Goal: Task Accomplishment & Management: Manage account settings

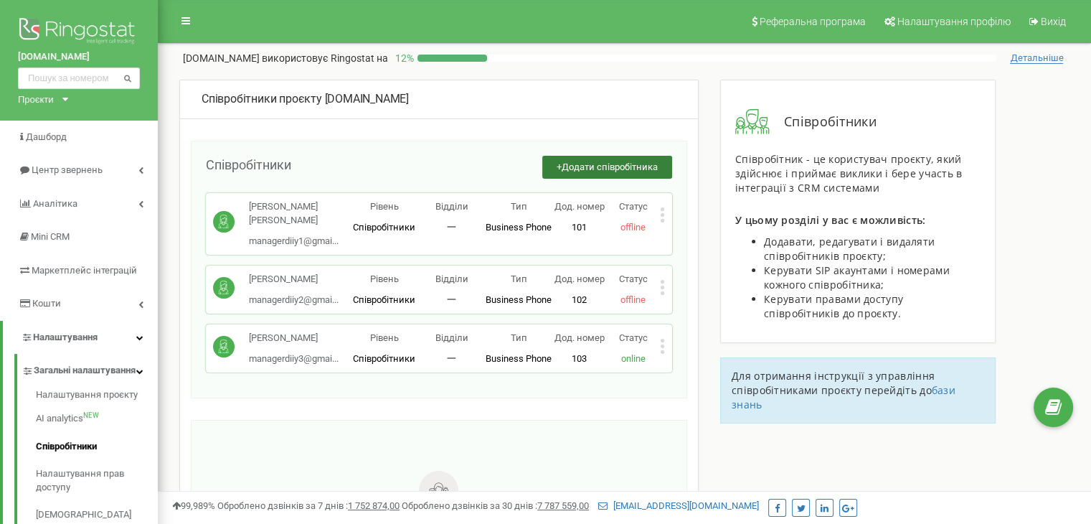
click at [609, 170] on span "Додати співробітника" at bounding box center [610, 166] width 96 height 11
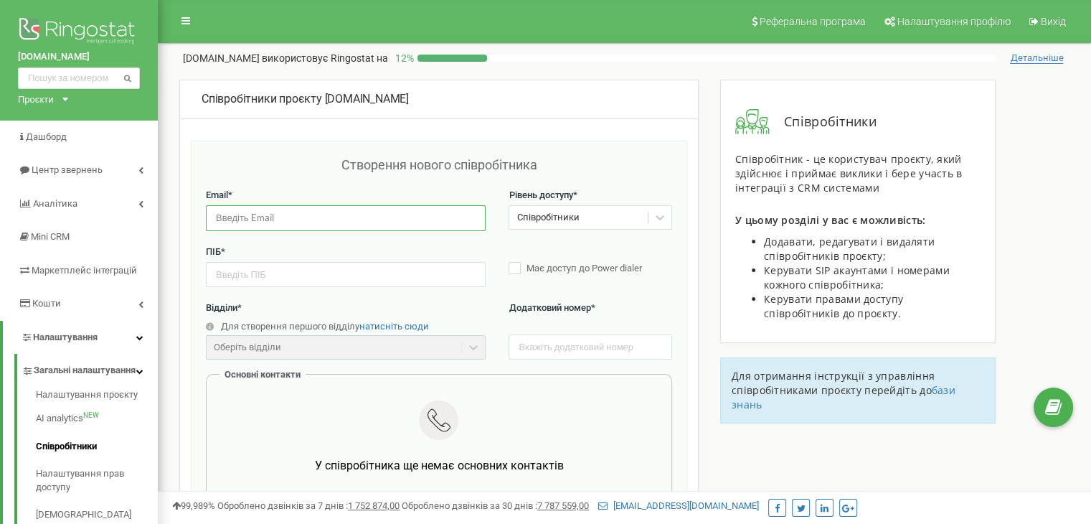
click at [379, 216] on input "email" at bounding box center [346, 217] width 280 height 25
click at [247, 159] on div "Створення нового співробітника" at bounding box center [439, 172] width 466 height 33
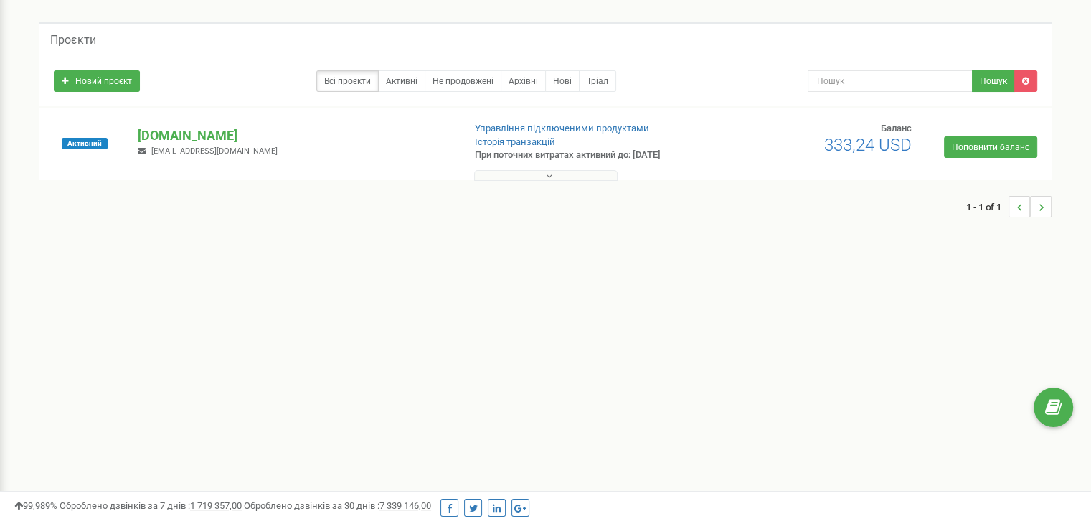
click at [564, 174] on button at bounding box center [546, 175] width 144 height 11
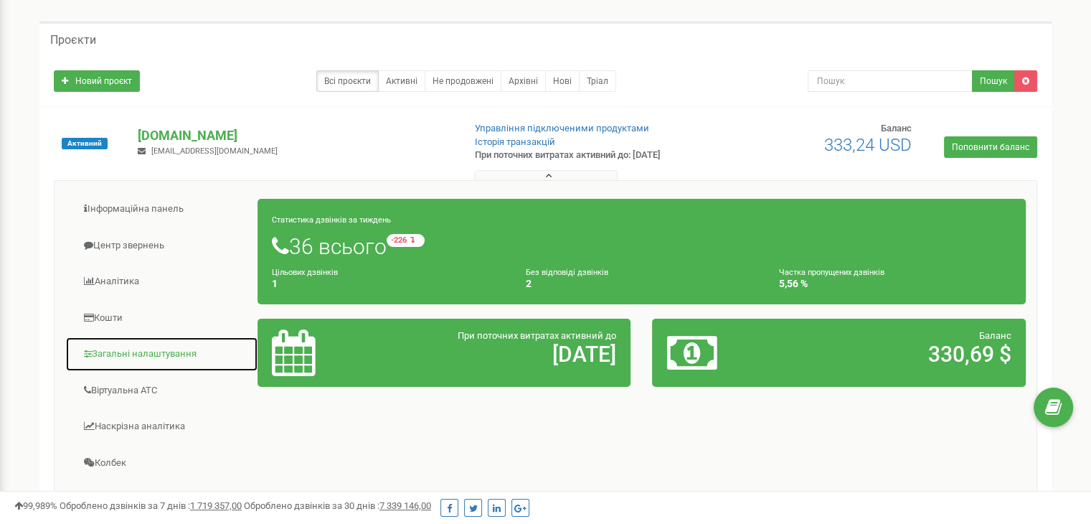
click at [129, 348] on link "Загальні налаштування" at bounding box center [161, 354] width 193 height 35
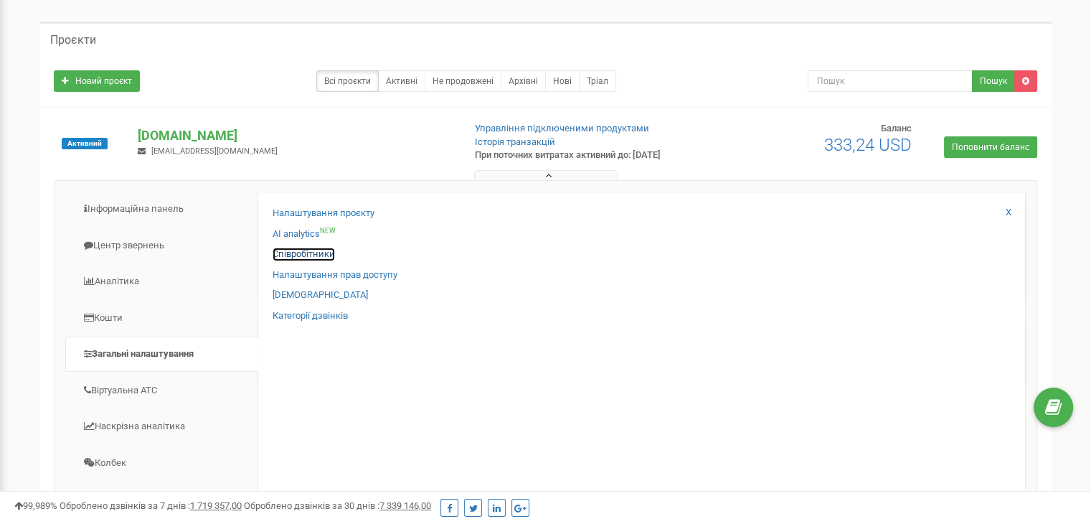
click at [301, 259] on link "Співробітники" at bounding box center [304, 255] width 62 height 14
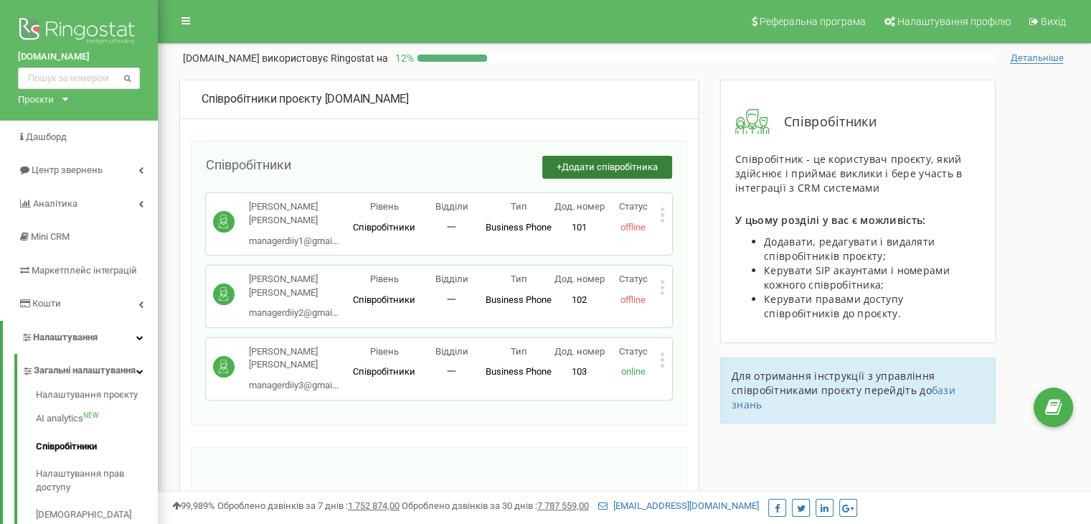
click at [612, 168] on span "Додати співробітника" at bounding box center [610, 166] width 96 height 11
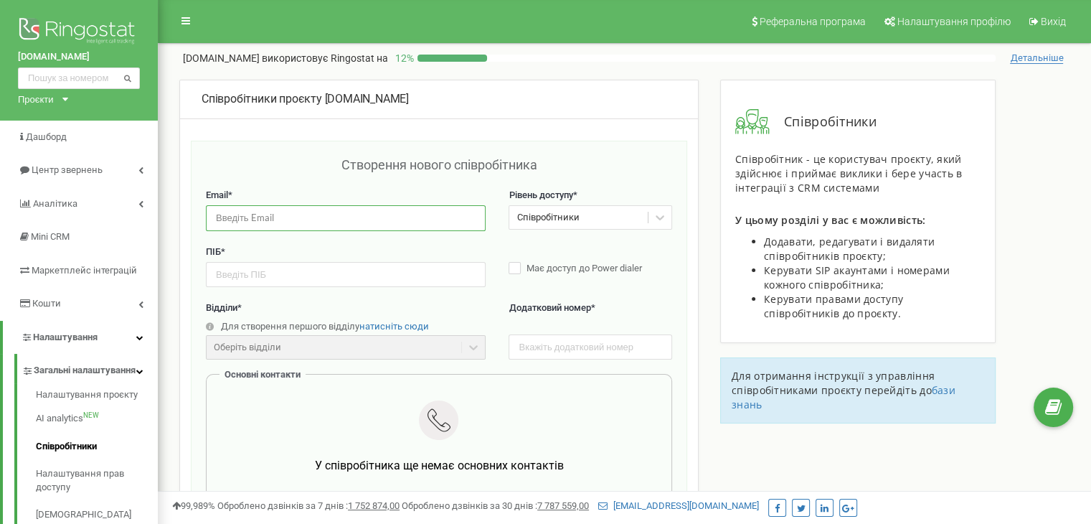
click at [345, 216] on input "email" at bounding box center [346, 217] width 280 height 25
paste input "veronikahuraldr@gmail.com"
type input "veronikahuraldr@gmail.com"
drag, startPoint x: 357, startPoint y: 219, endPoint x: 199, endPoint y: 192, distance: 160.2
click at [199, 192] on div "Створення нового співробітника Email * veronikahuraldr@gmail.com Рівень доступу…" at bounding box center [439, 486] width 497 height 691
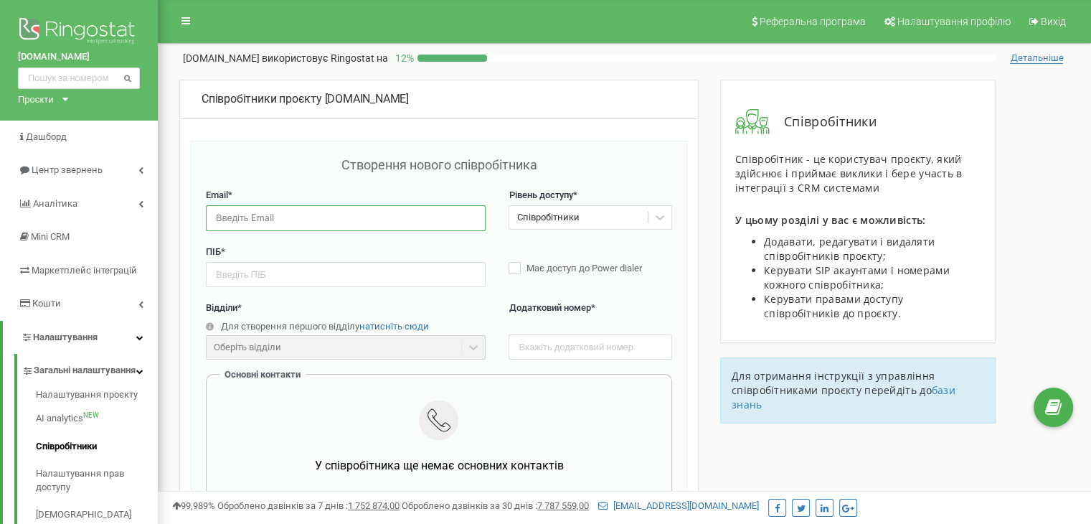
paste input "managerdiiy4@gmail.com"
type input "managerdiiy4@gmail.com"
click at [577, 215] on div "Співробітники" at bounding box center [548, 218] width 62 height 14
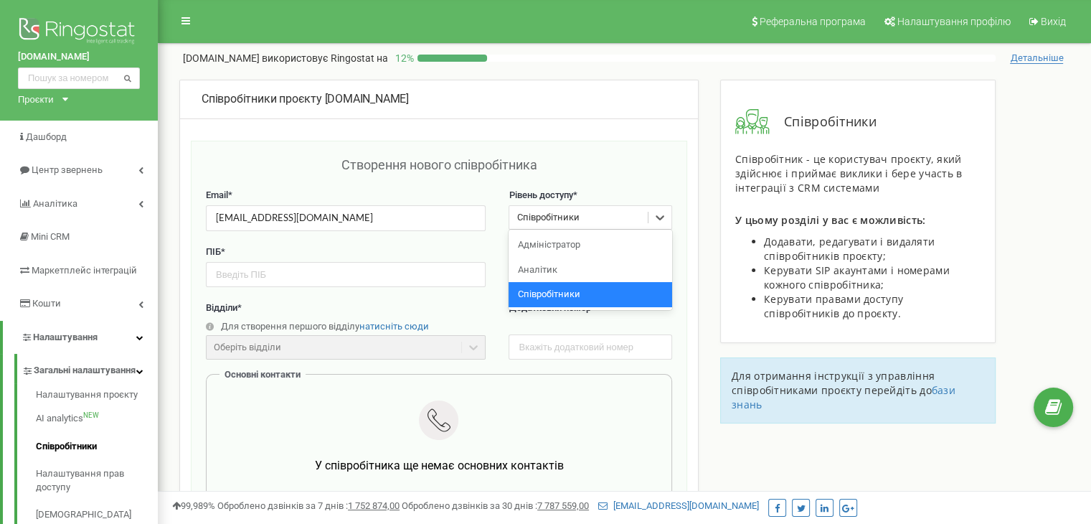
click at [575, 288] on div "Співробітники" at bounding box center [590, 294] width 163 height 25
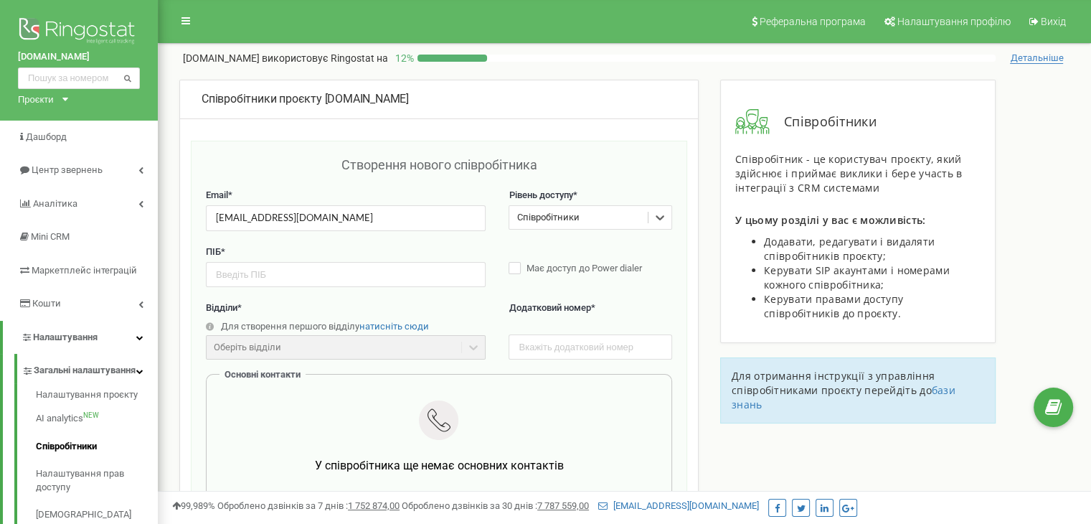
click at [398, 290] on div "ПІБ * Має доступ до Power dialer" at bounding box center [439, 273] width 466 height 57
click at [393, 276] on input "text" at bounding box center [346, 274] width 280 height 25
paste input "Дзуль Анна Михайлівна"
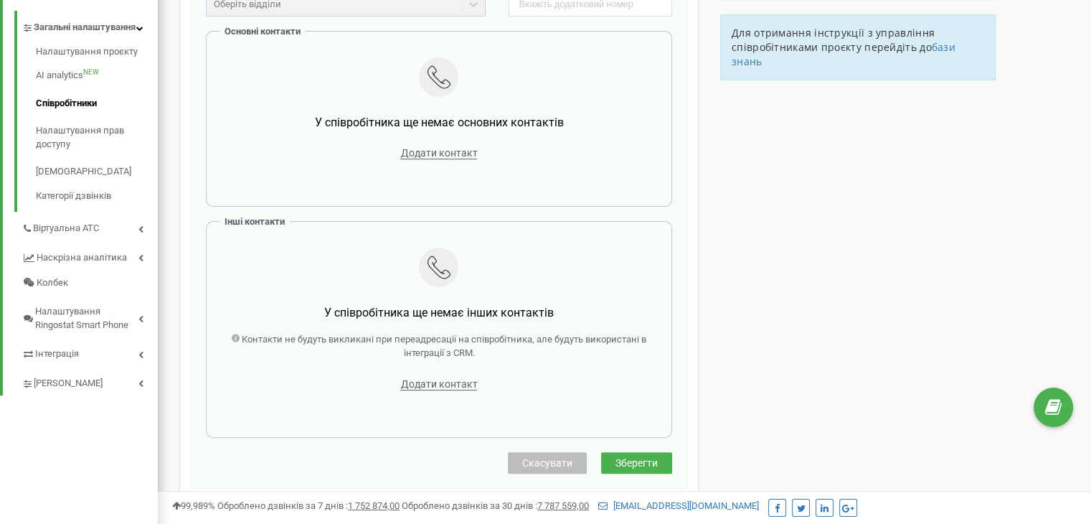
scroll to position [215, 0]
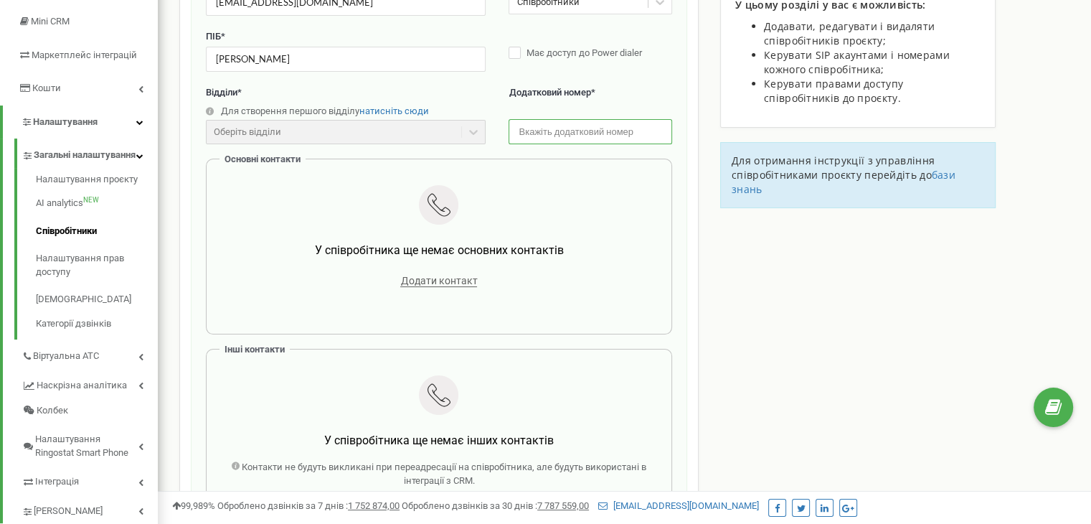
click at [551, 136] on input "text" at bounding box center [590, 131] width 163 height 25
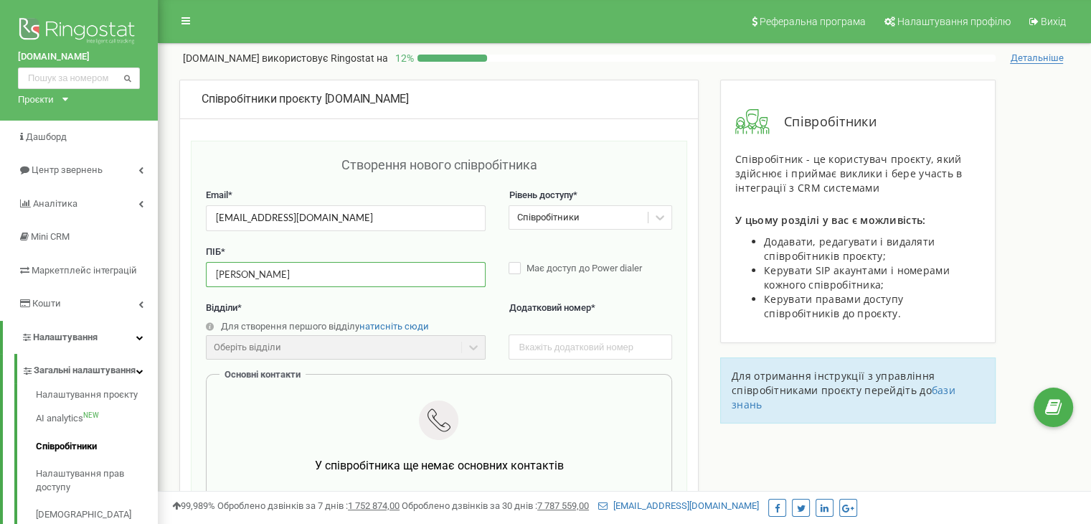
drag, startPoint x: 282, startPoint y: 280, endPoint x: 269, endPoint y: 278, distance: 13.0
click at [269, 278] on input "Дзуль Анна Михайлівна" at bounding box center [346, 274] width 280 height 25
type input "Дзуль Анна"
click at [530, 353] on input "text" at bounding box center [590, 346] width 163 height 25
type input "104"
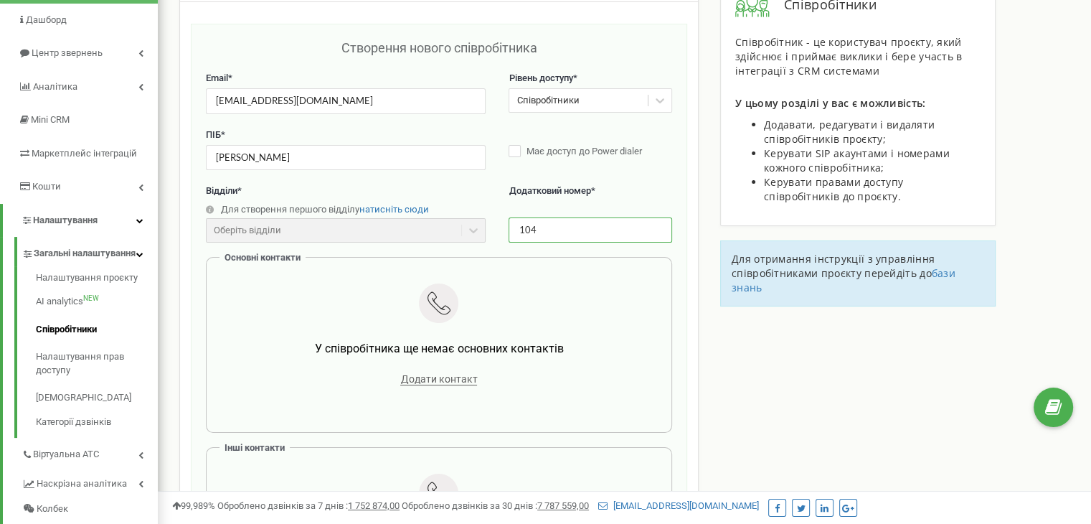
scroll to position [287, 0]
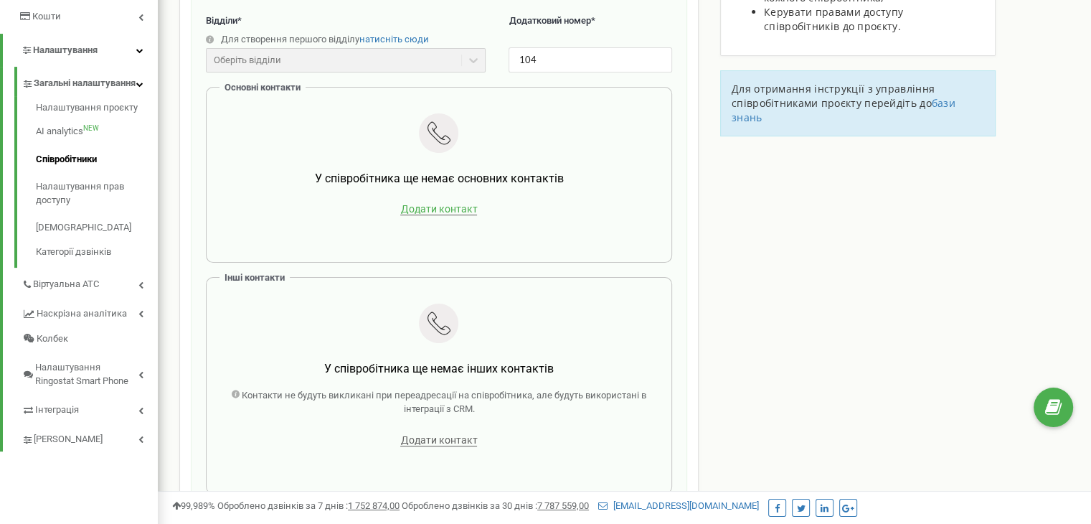
click at [434, 205] on span "Додати контакт" at bounding box center [438, 209] width 77 height 12
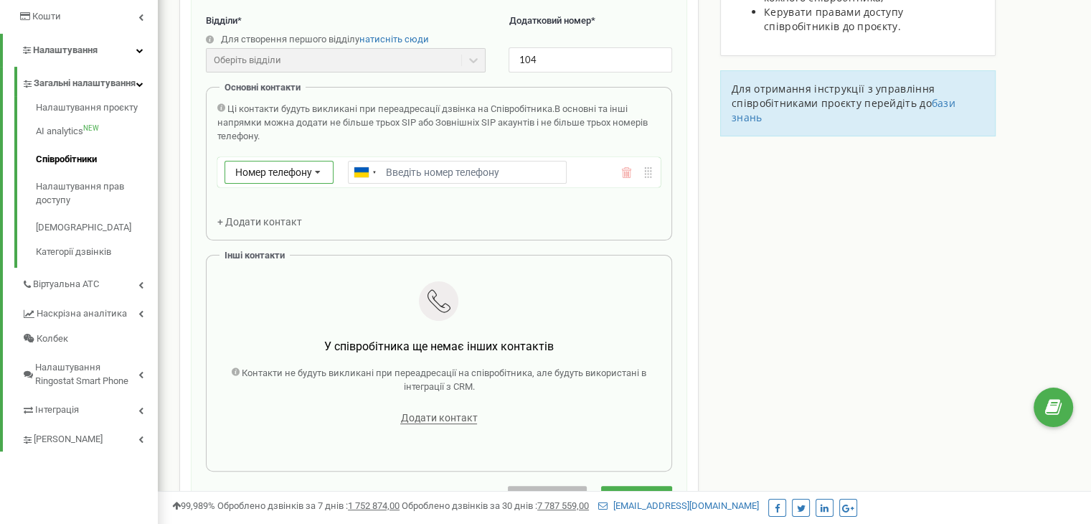
click at [311, 164] on icon at bounding box center [317, 172] width 27 height 23
click at [267, 211] on div "SIP" at bounding box center [279, 214] width 108 height 21
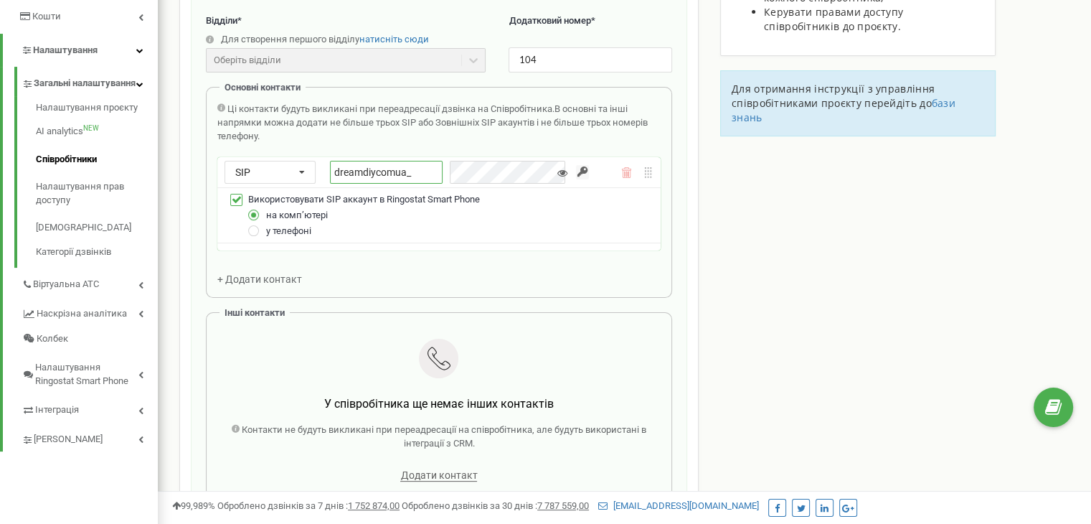
click at [415, 170] on input "dreamdiycomua_" at bounding box center [386, 172] width 113 height 23
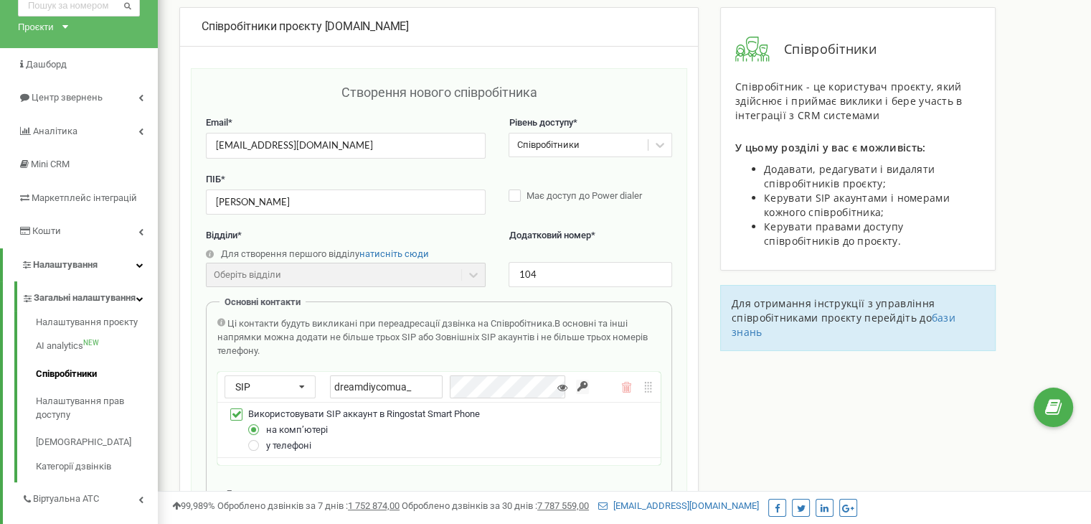
scroll to position [72, 0]
click at [425, 387] on input "dreamdiycomua_" at bounding box center [386, 387] width 113 height 23
paste input "Zul"
click at [415, 385] on input "dreamdiycomua_Zul" at bounding box center [386, 387] width 113 height 23
type input "dreamdiycomua_zul"
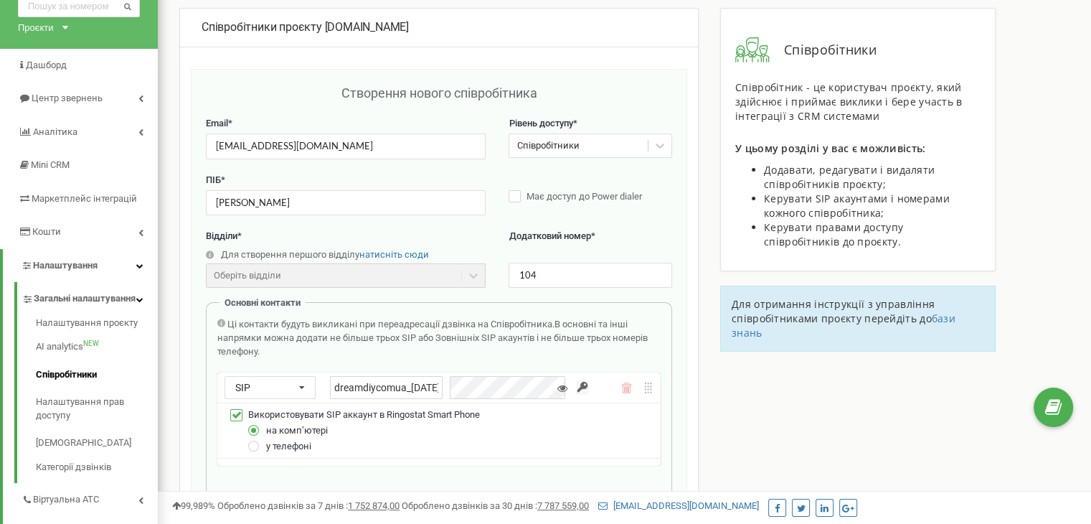
click at [565, 385] on icon at bounding box center [563, 388] width 10 height 10
click at [586, 385] on input "button" at bounding box center [582, 387] width 13 height 14
click at [451, 369] on div "Ці контакти будуть викликані при переадресації дзвінка на Співробітника. В осно…" at bounding box center [438, 409] width 443 height 183
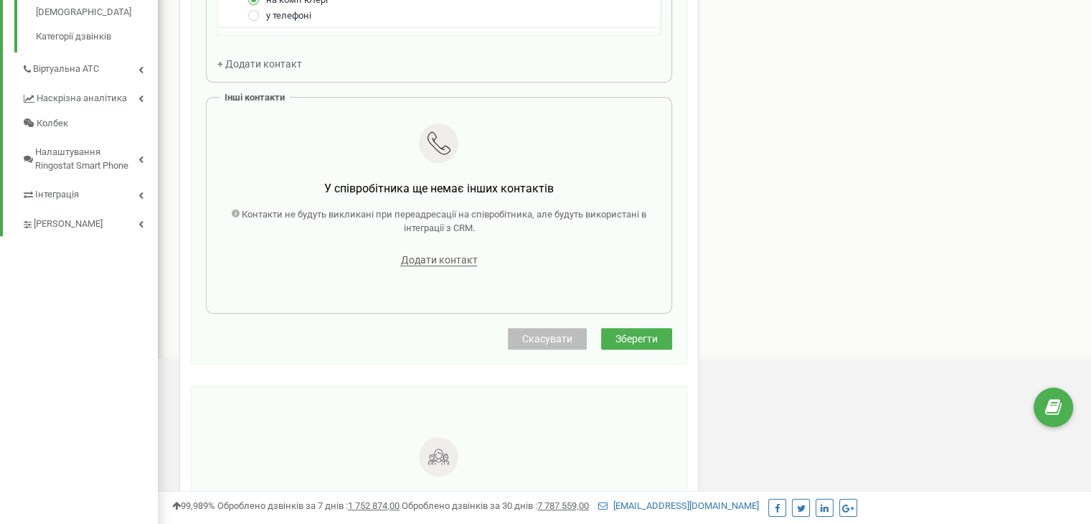
scroll to position [215, 0]
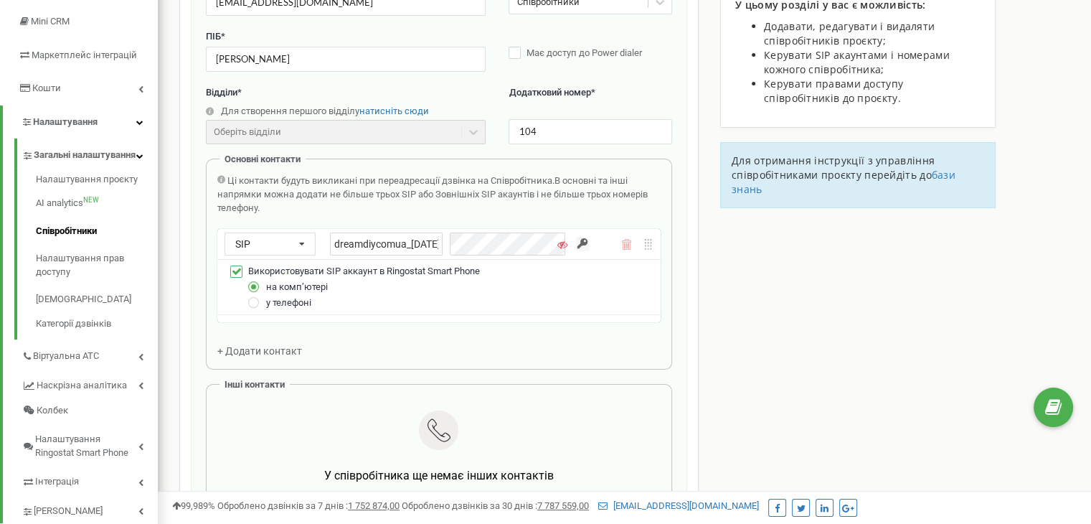
click at [271, 350] on div "Email * managerdiiy4@gmail.com Рівень доступу * Співробітники ПІБ * Дзуль Анна …" at bounding box center [439, 286] width 466 height 627
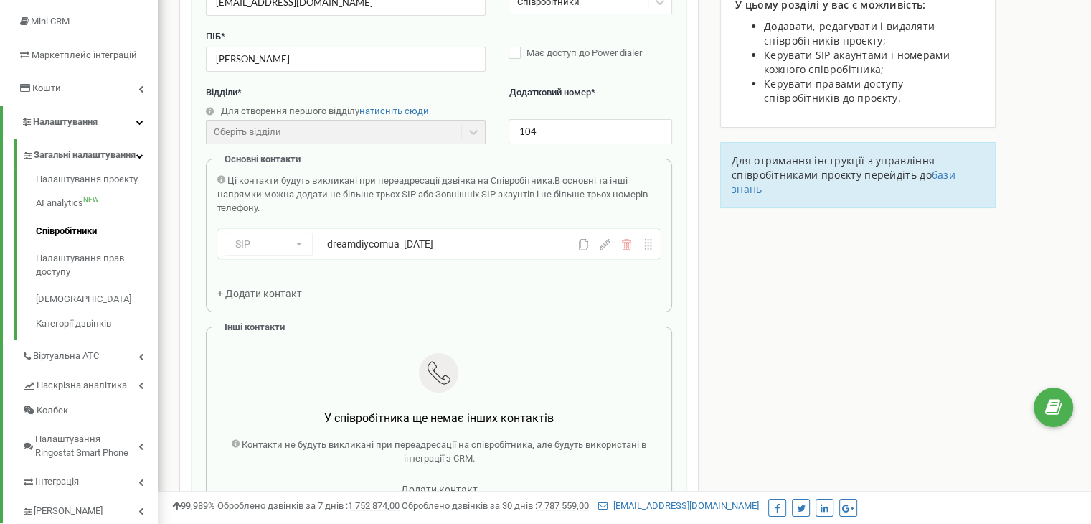
click at [276, 288] on span "+ Додати контакт" at bounding box center [259, 293] width 85 height 11
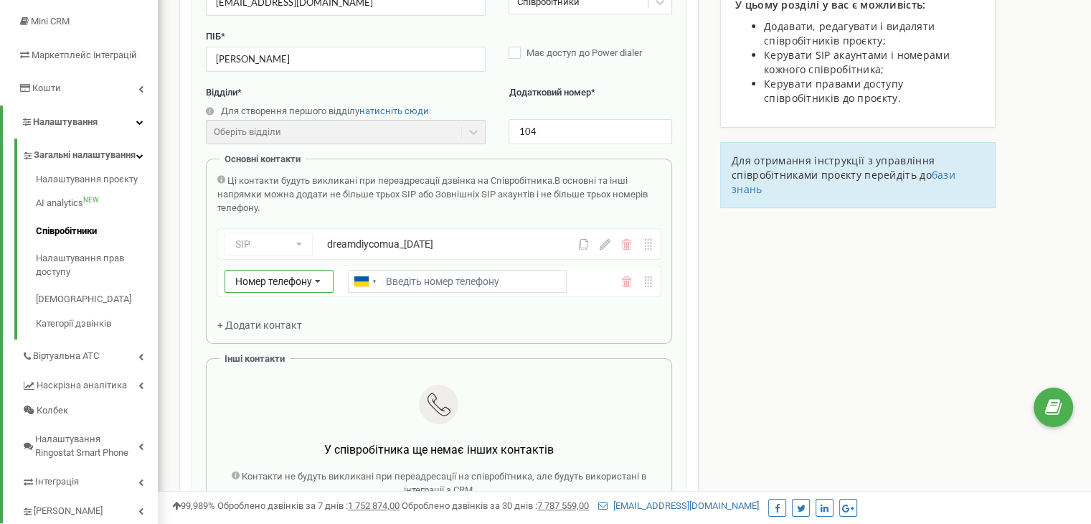
click at [311, 285] on icon at bounding box center [317, 282] width 27 height 23
click at [270, 319] on div "SIP" at bounding box center [279, 323] width 108 height 21
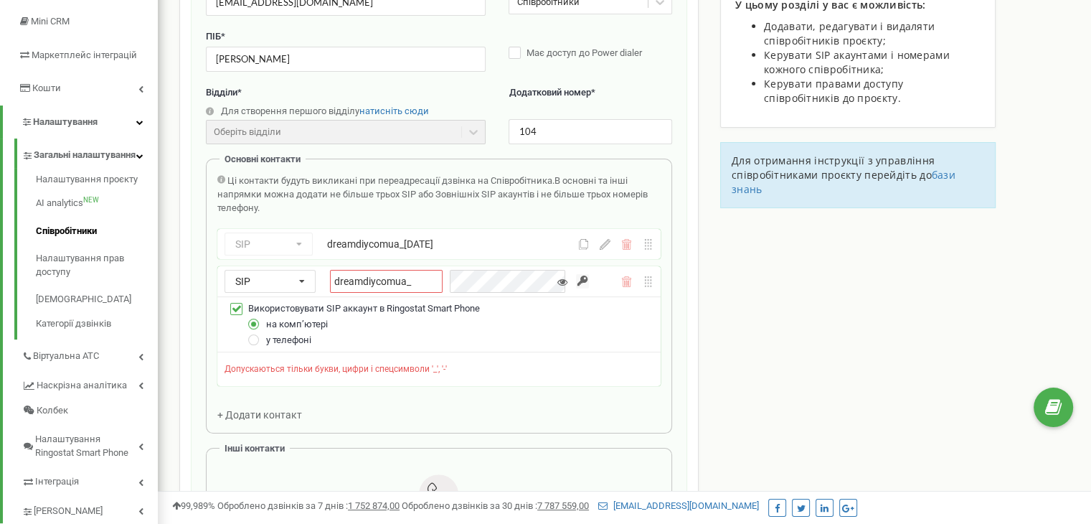
click at [291, 339] on span "у телефоні" at bounding box center [288, 339] width 45 height 11
click at [250, 334] on label at bounding box center [254, 334] width 12 height 0
click at [0, 0] on input "у телефоні" at bounding box center [0, 0] width 0 height 0
click at [423, 285] on input "dreamdiycomua_" at bounding box center [386, 281] width 113 height 23
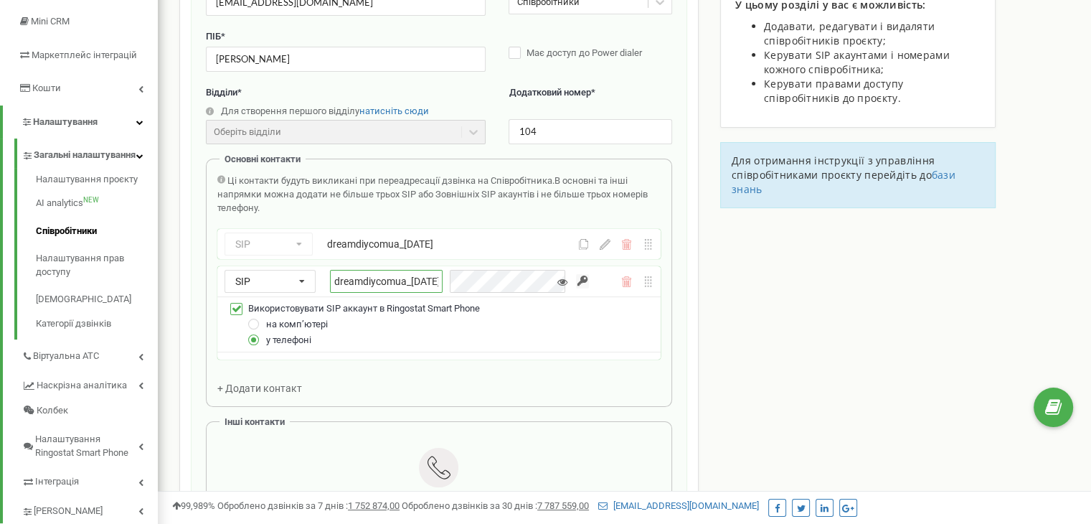
paste input "rspmob"
type input "dreamdiycomua_zul_rspmob"
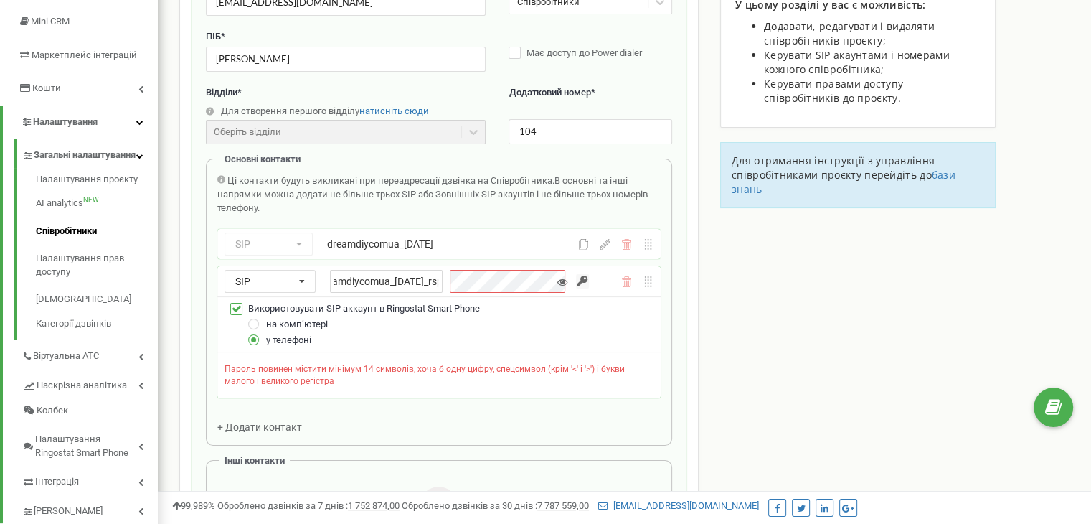
scroll to position [0, 0]
click at [578, 324] on div "на компʼютері" at bounding box center [448, 324] width 411 height 16
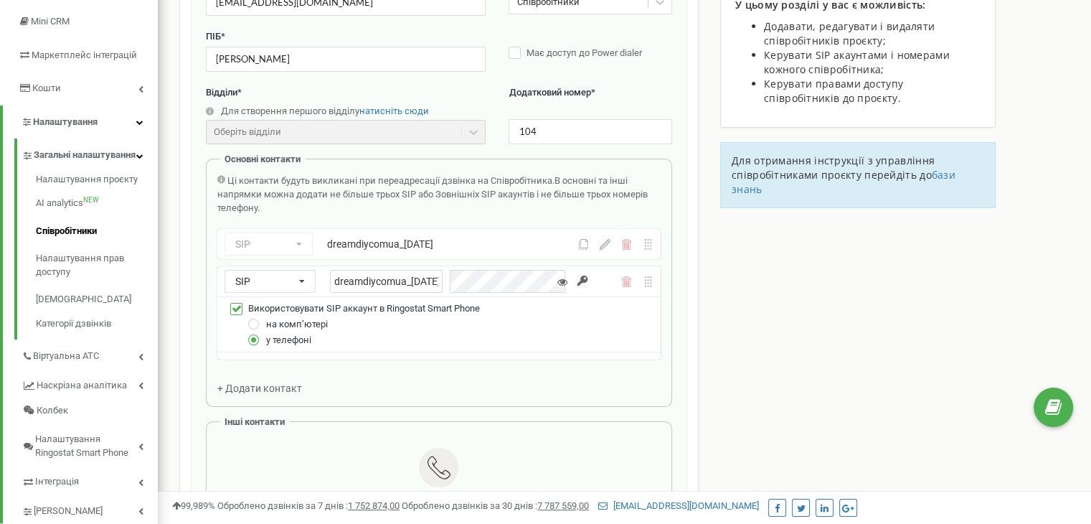
click at [563, 280] on icon at bounding box center [563, 282] width 10 height 10
click at [583, 281] on input "button" at bounding box center [582, 281] width 13 height 14
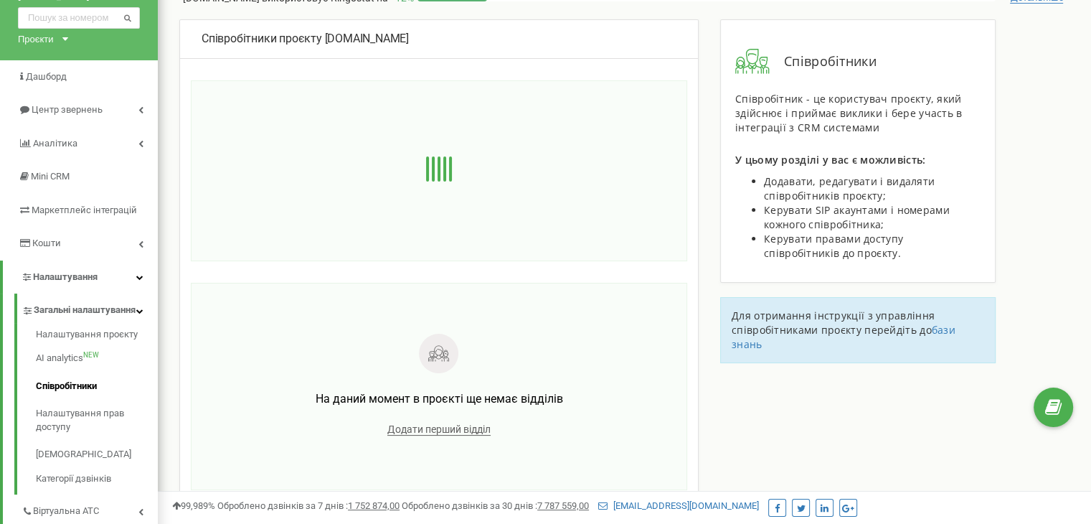
scroll to position [50, 0]
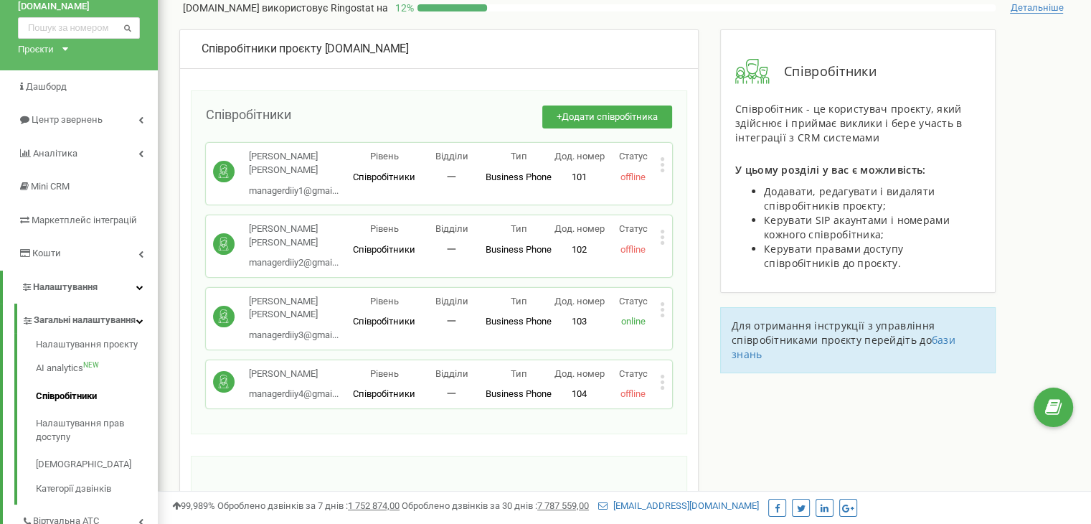
click at [663, 385] on icon at bounding box center [663, 387] width 4 height 4
click at [694, 400] on span "Редагувати" at bounding box center [707, 404] width 57 height 9
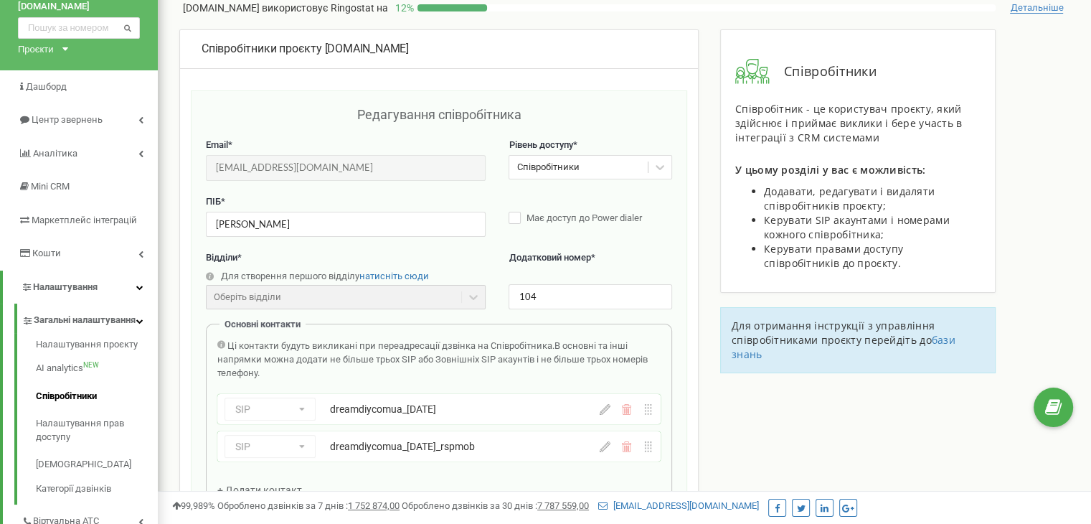
scroll to position [144, 0]
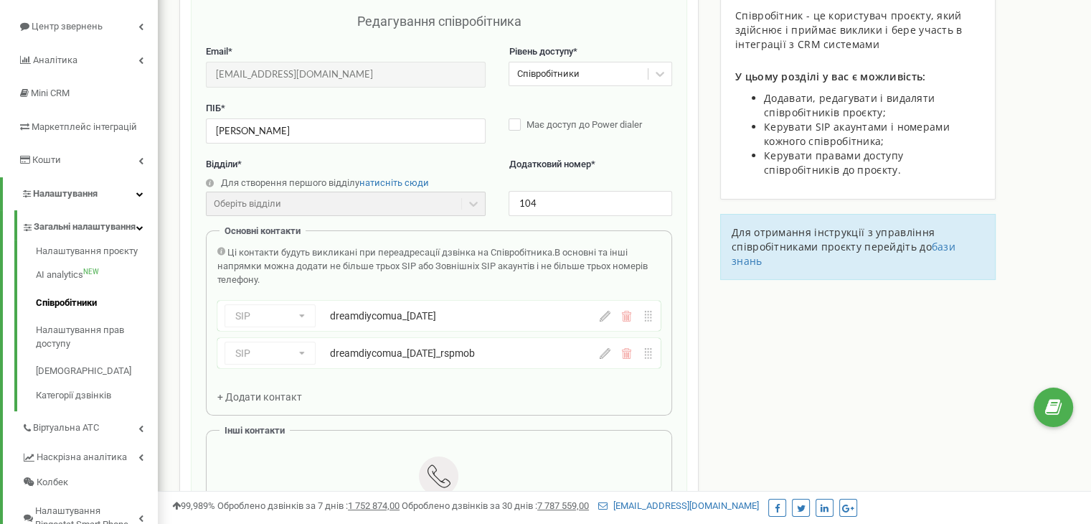
click at [604, 316] on icon at bounding box center [605, 316] width 11 height 11
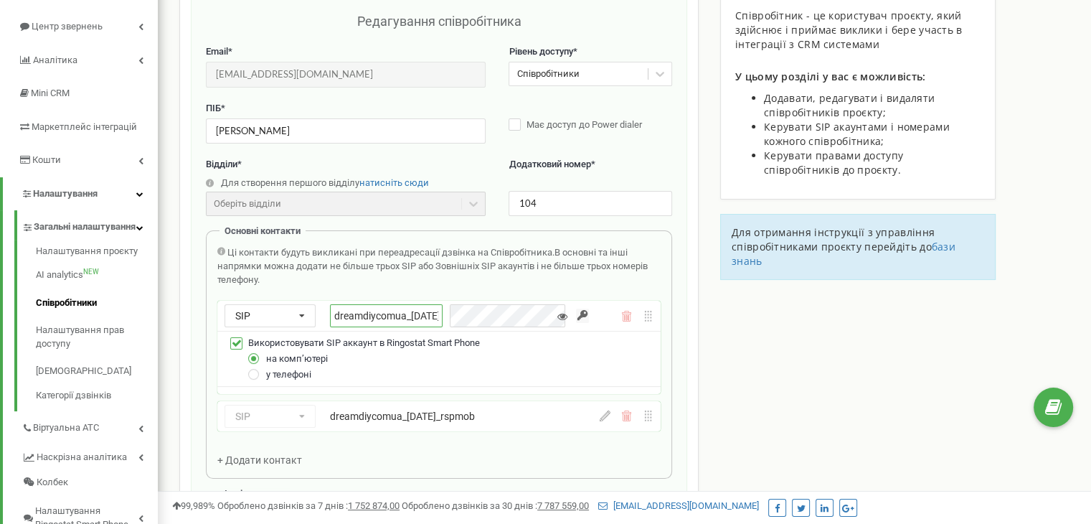
drag, startPoint x: 331, startPoint y: 314, endPoint x: 432, endPoint y: 314, distance: 100.5
click at [432, 314] on input "dreamdiycomua_zul" at bounding box center [386, 315] width 113 height 23
paste input "text"
type input "dreamdiycomua_"
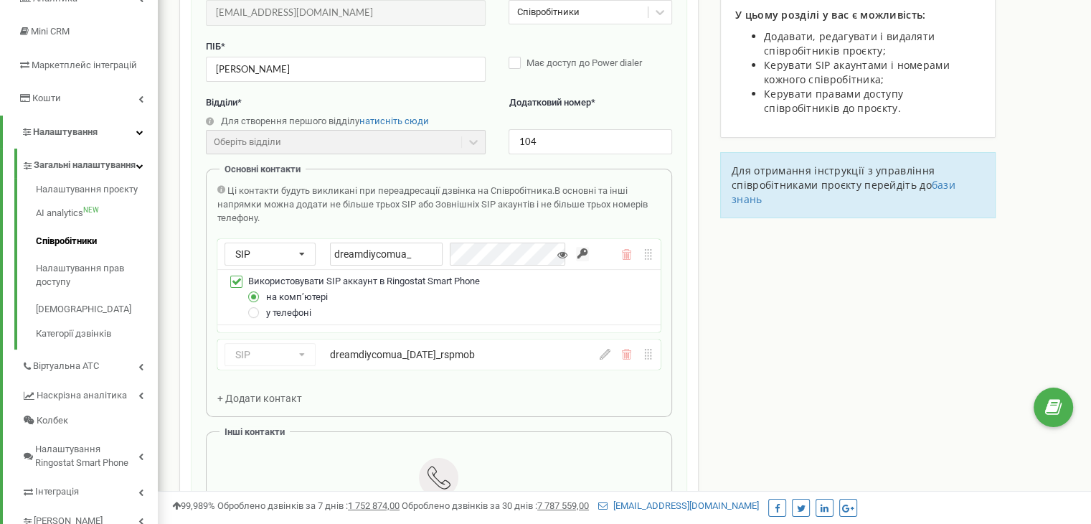
scroll to position [287, 0]
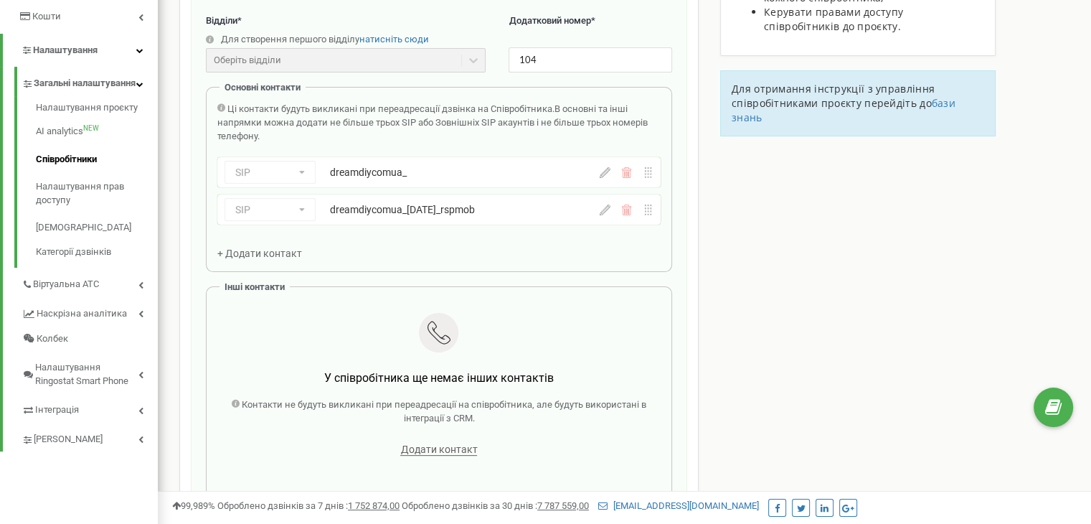
click at [426, 133] on div "Ці контакти будуть викликані при переадресації дзвінка на Співробітника. В осно…" at bounding box center [438, 123] width 443 height 40
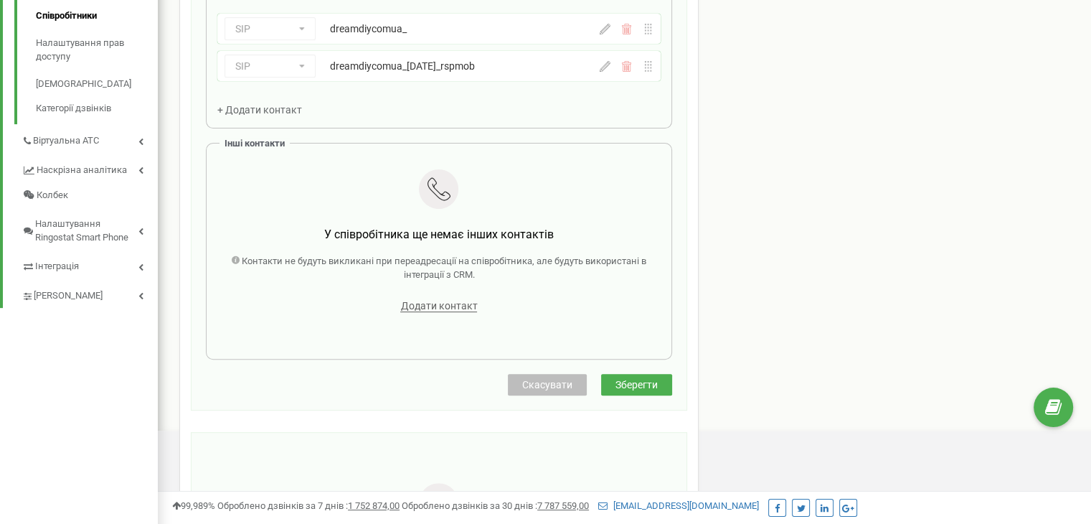
click at [551, 385] on span "Скасувати" at bounding box center [547, 384] width 50 height 11
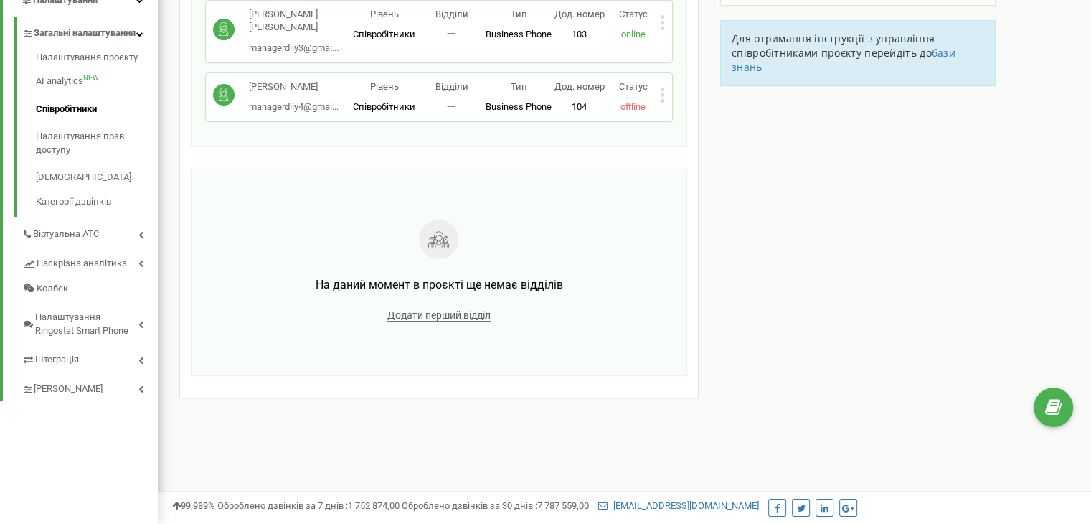
click at [659, 80] on p "Статус" at bounding box center [633, 87] width 54 height 14
click at [663, 93] on icon at bounding box center [663, 95] width 4 height 4
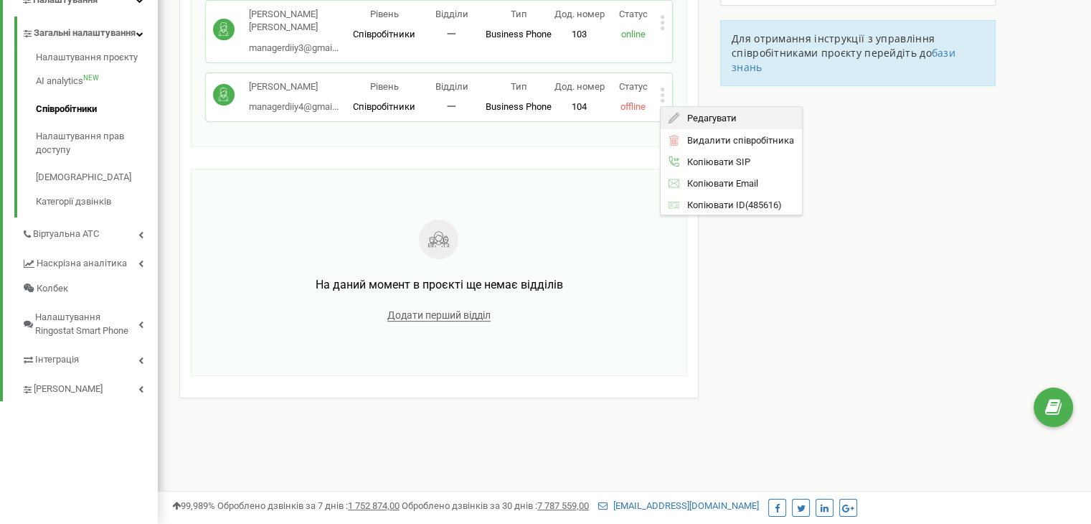
click at [692, 107] on div "Редагувати" at bounding box center [731, 118] width 141 height 22
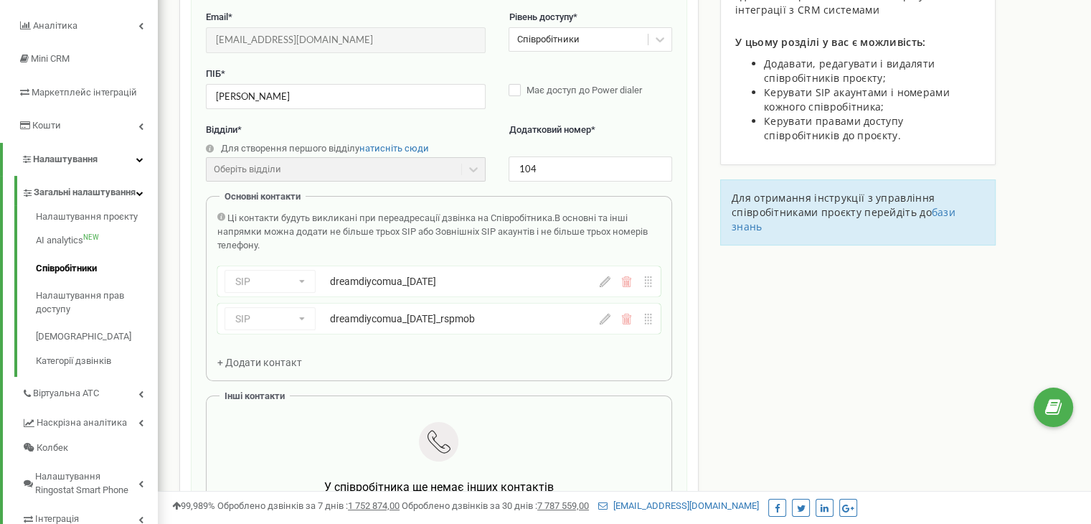
scroll to position [144, 0]
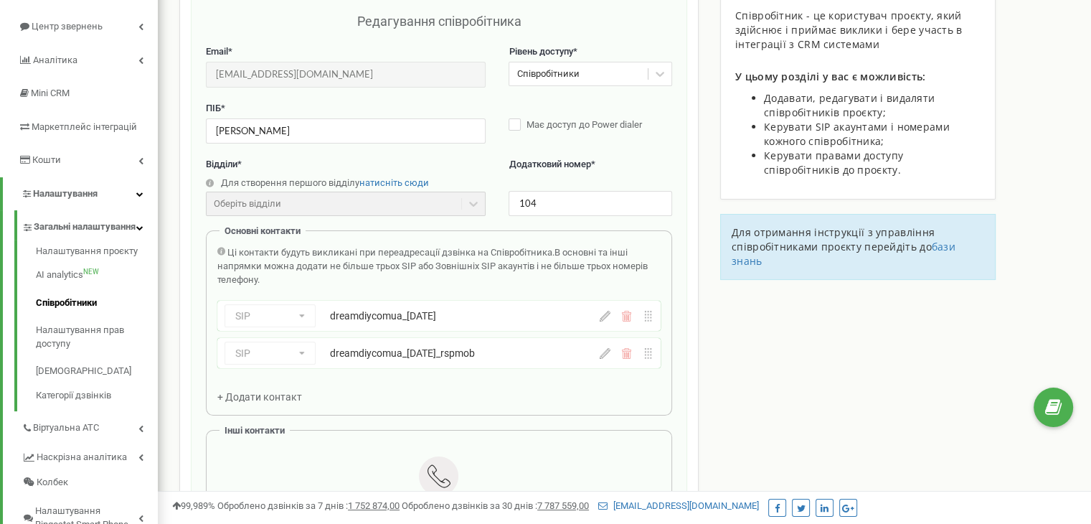
click at [608, 311] on icon at bounding box center [605, 316] width 11 height 11
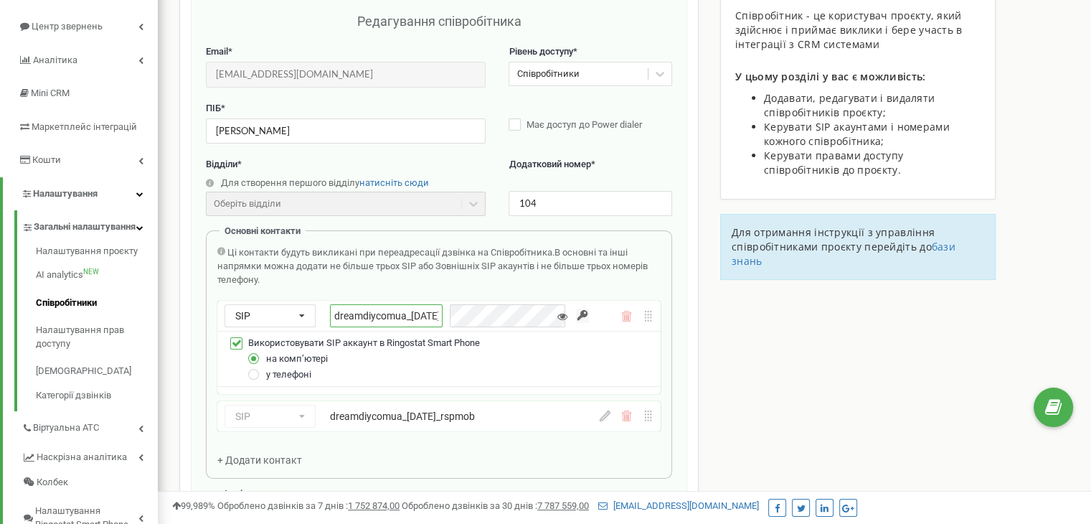
drag, startPoint x: 430, startPoint y: 314, endPoint x: 342, endPoint y: 314, distance: 87.5
click at [337, 314] on input "dreamdiycomua_zul" at bounding box center [386, 315] width 113 height 23
drag, startPoint x: 333, startPoint y: 311, endPoint x: 416, endPoint y: 321, distance: 83.8
click at [443, 323] on input "dreamdiycomua_zul" at bounding box center [386, 315] width 113 height 23
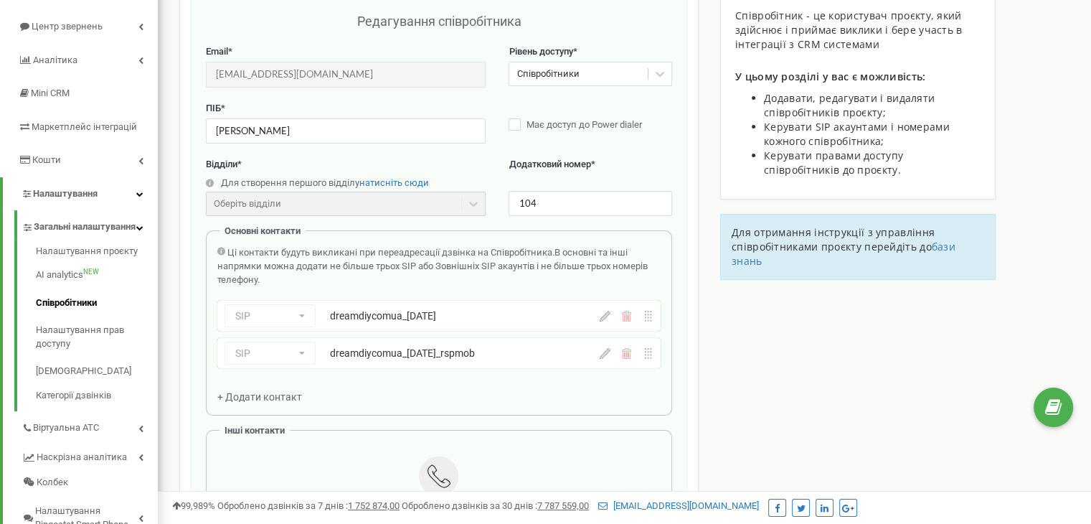
click at [606, 314] on icon at bounding box center [605, 316] width 11 height 11
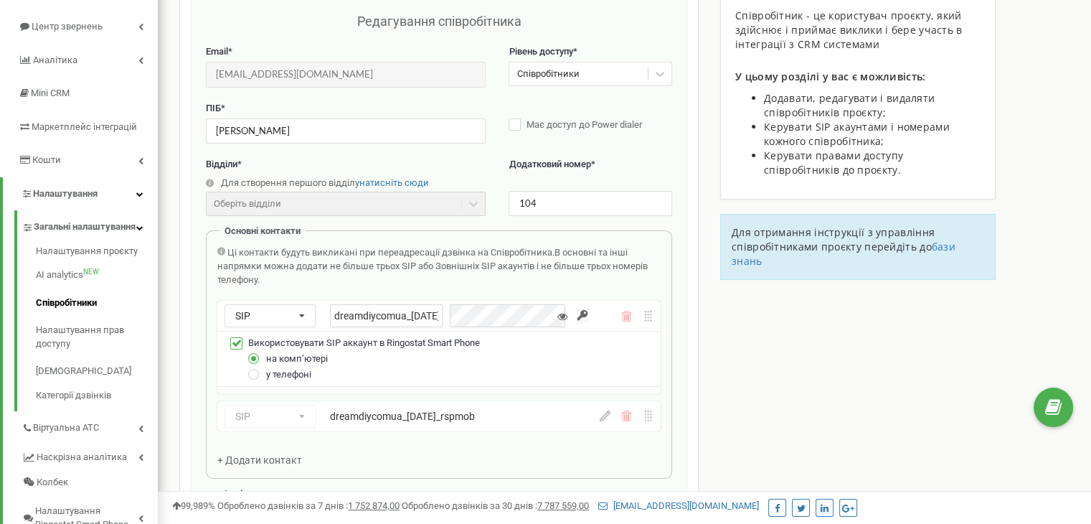
click at [560, 314] on icon at bounding box center [563, 316] width 10 height 10
click at [580, 312] on input "button" at bounding box center [582, 316] width 13 height 14
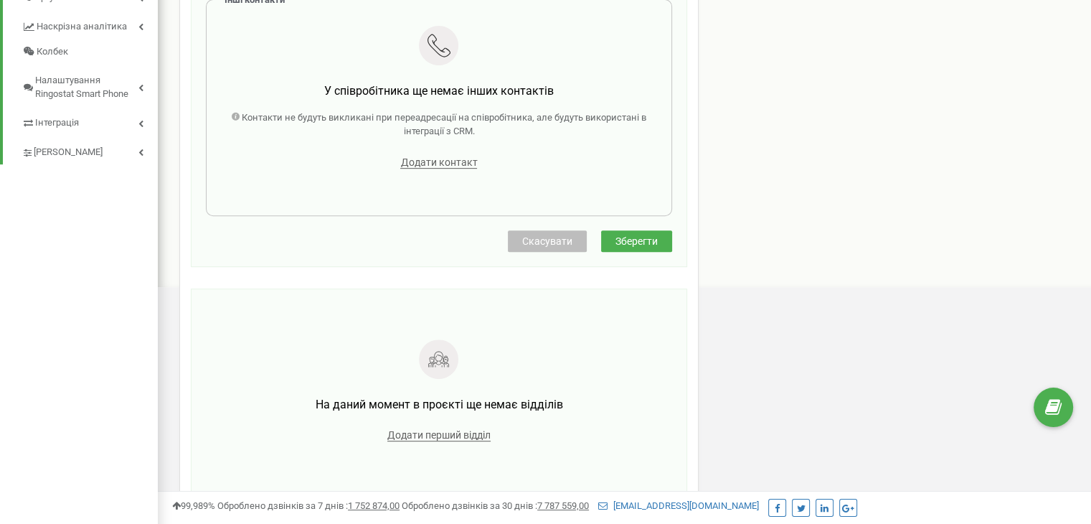
click at [643, 244] on span "Зберегти" at bounding box center [637, 240] width 42 height 11
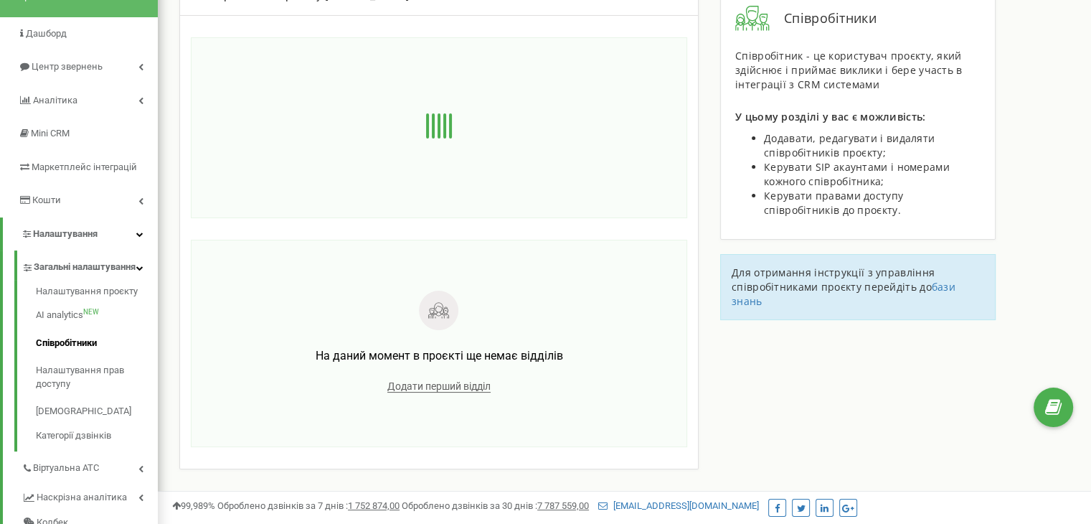
scroll to position [0, 0]
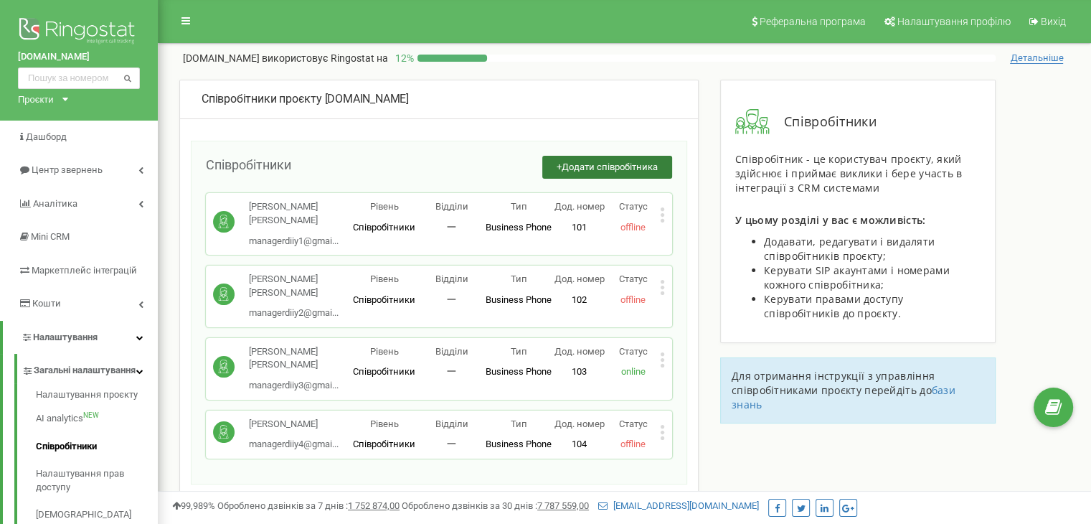
click at [588, 163] on span "Додати співробітника" at bounding box center [610, 166] width 96 height 11
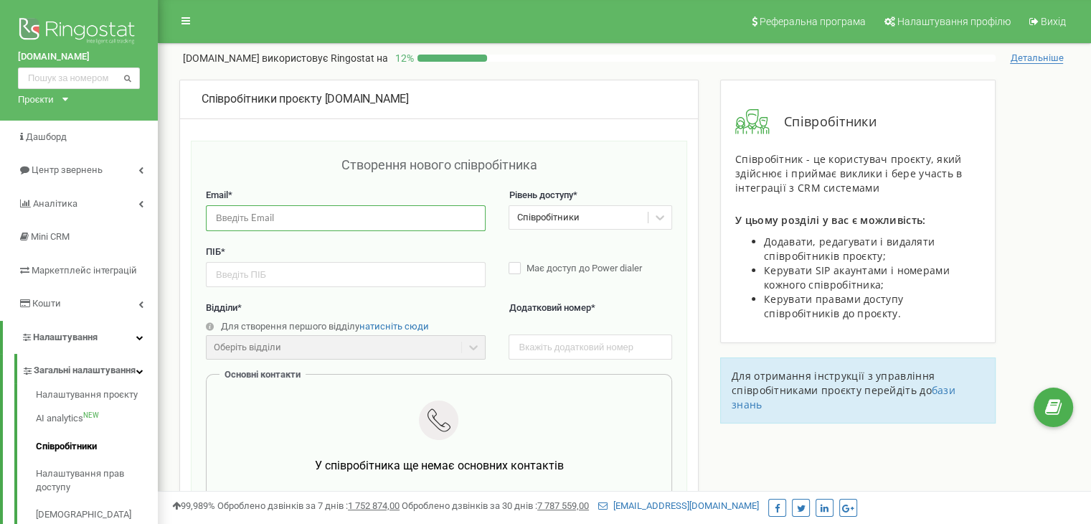
paste input "managerdiiy5@gmail.com"
type input "managerdiiy5@gmail.com"
click at [560, 354] on input "text" at bounding box center [590, 346] width 163 height 25
type input "105"
click at [352, 296] on div "ПІБ * Має доступ до Power dialer" at bounding box center [439, 273] width 466 height 57
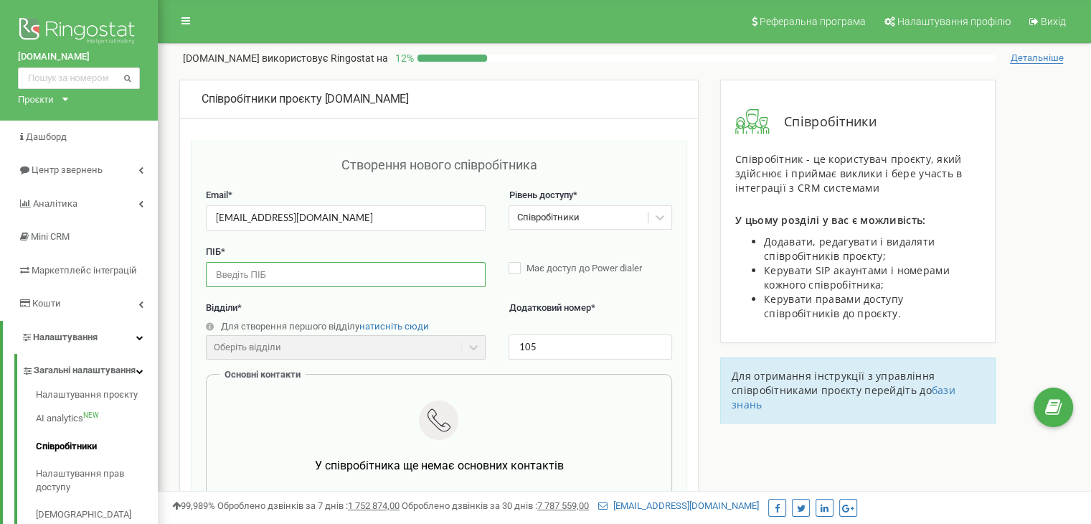
click at [349, 279] on input "text" at bounding box center [346, 274] width 280 height 25
paste input "Лущан Анна"
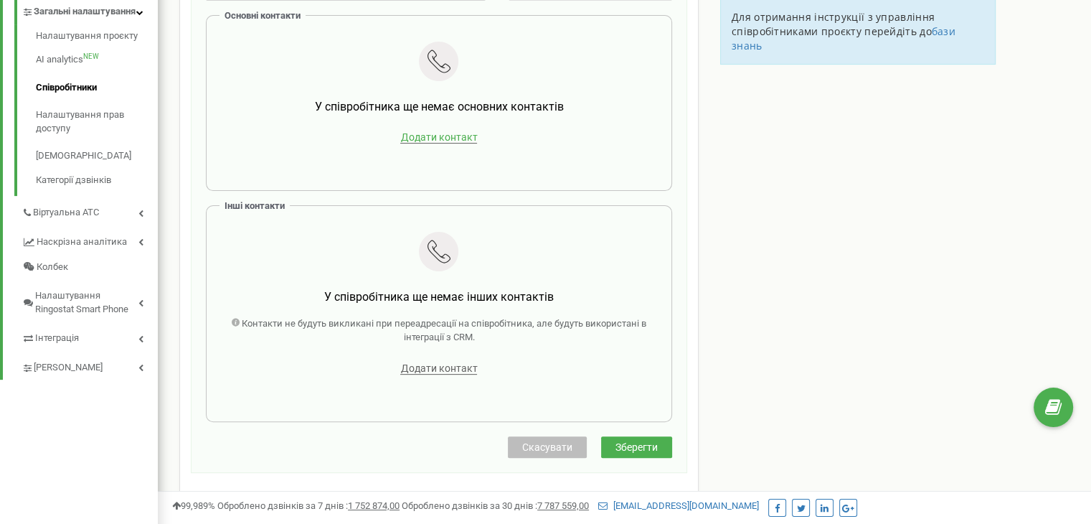
scroll to position [215, 0]
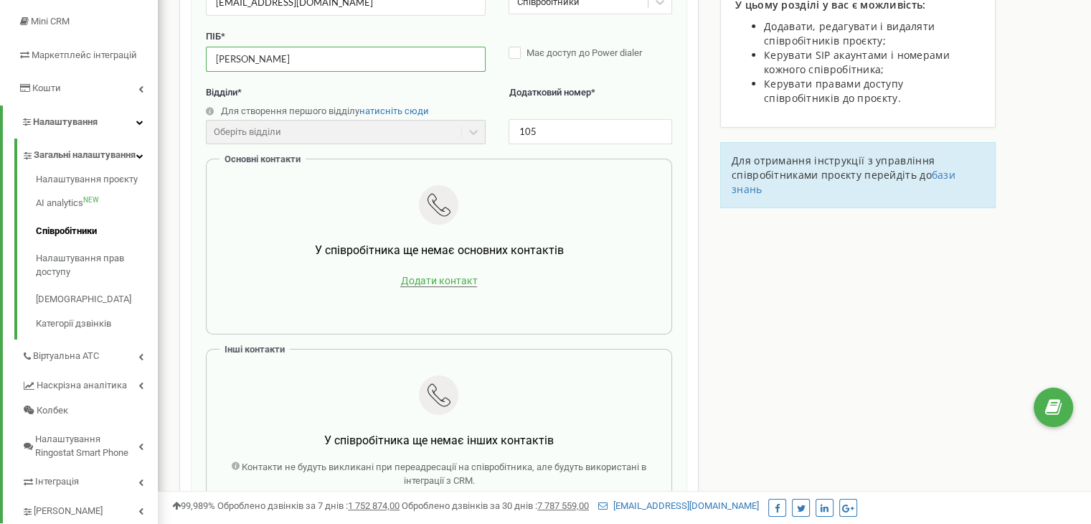
type input "Лущан Анна"
click at [439, 275] on span "Додати контакт" at bounding box center [438, 281] width 77 height 12
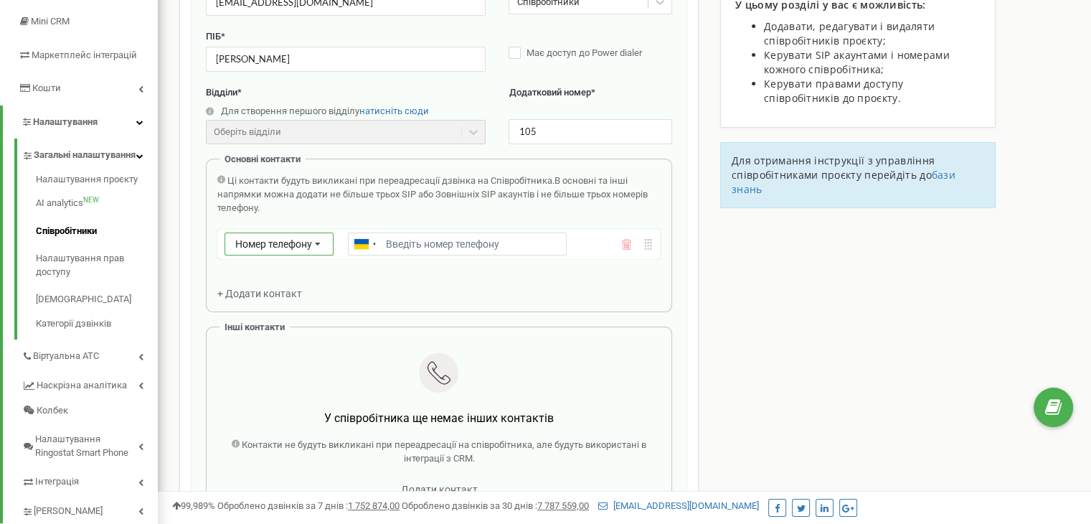
click at [270, 235] on div "Номер телефону Номер телефону SIP Зовнішній SIP" at bounding box center [279, 243] width 109 height 23
click at [255, 285] on div "SIP" at bounding box center [279, 286] width 108 height 21
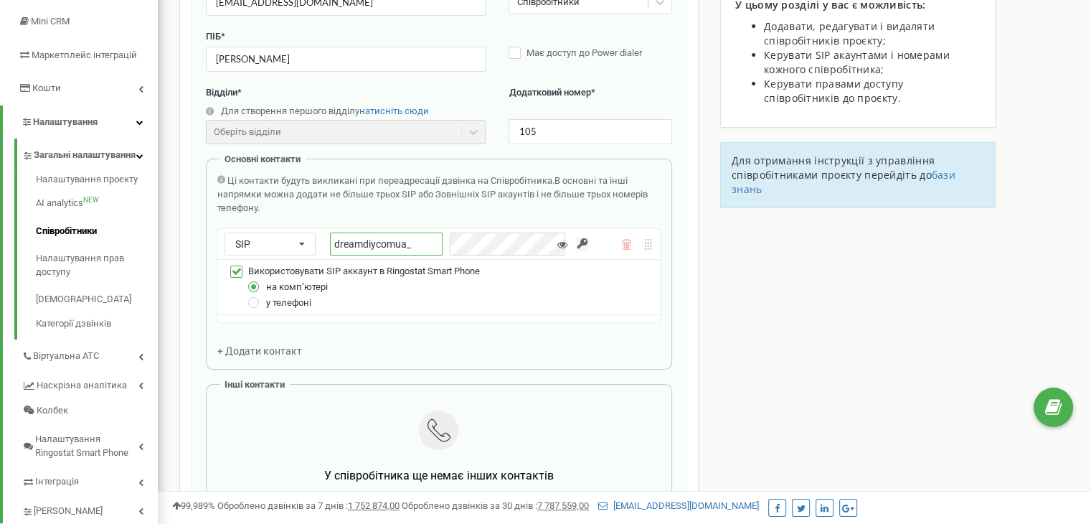
click at [416, 245] on input "dreamdiycomua_" at bounding box center [386, 243] width 113 height 23
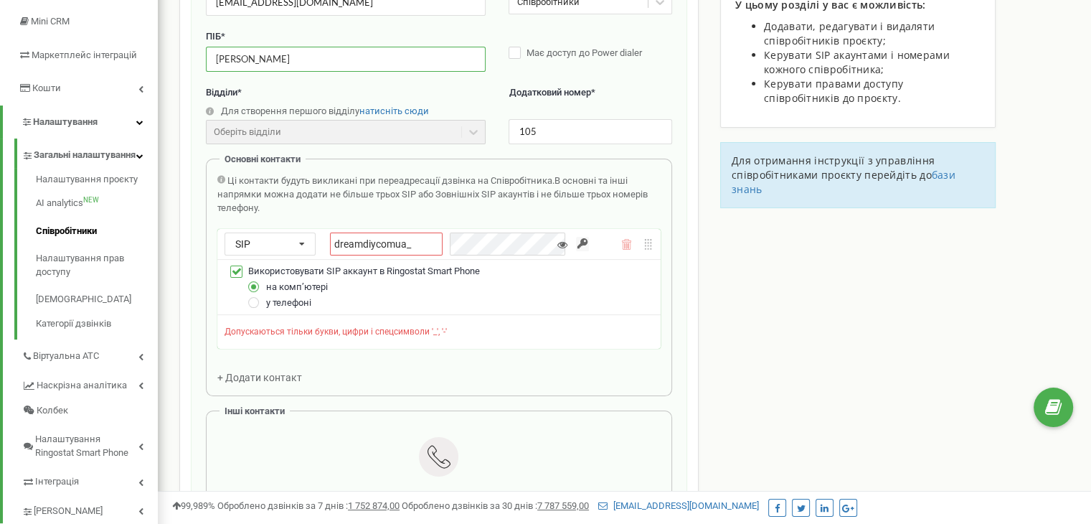
drag, startPoint x: 241, startPoint y: 60, endPoint x: 227, endPoint y: 60, distance: 14.4
click at [227, 60] on input "Лущан Анна" at bounding box center [346, 59] width 280 height 25
drag, startPoint x: 244, startPoint y: 59, endPoint x: 215, endPoint y: 57, distance: 28.8
click at [215, 57] on input "Лущан Анна" at bounding box center [346, 59] width 280 height 25
click at [412, 236] on input "dreamdiycomua_" at bounding box center [386, 243] width 113 height 23
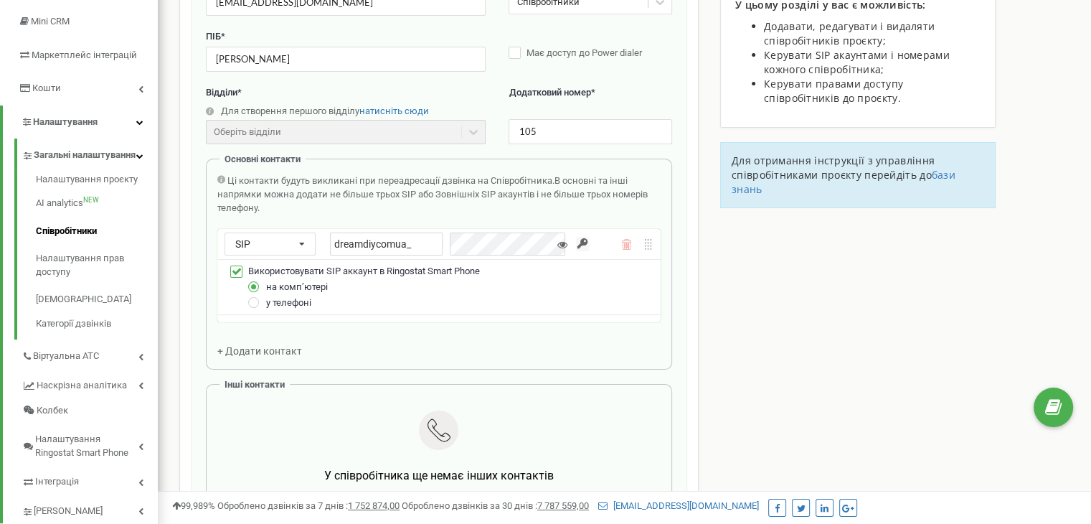
paste input "Luschan"
click at [412, 243] on input "dreamdiycomua_Luschan" at bounding box center [386, 243] width 113 height 23
drag, startPoint x: 334, startPoint y: 244, endPoint x: 450, endPoint y: 248, distance: 116.3
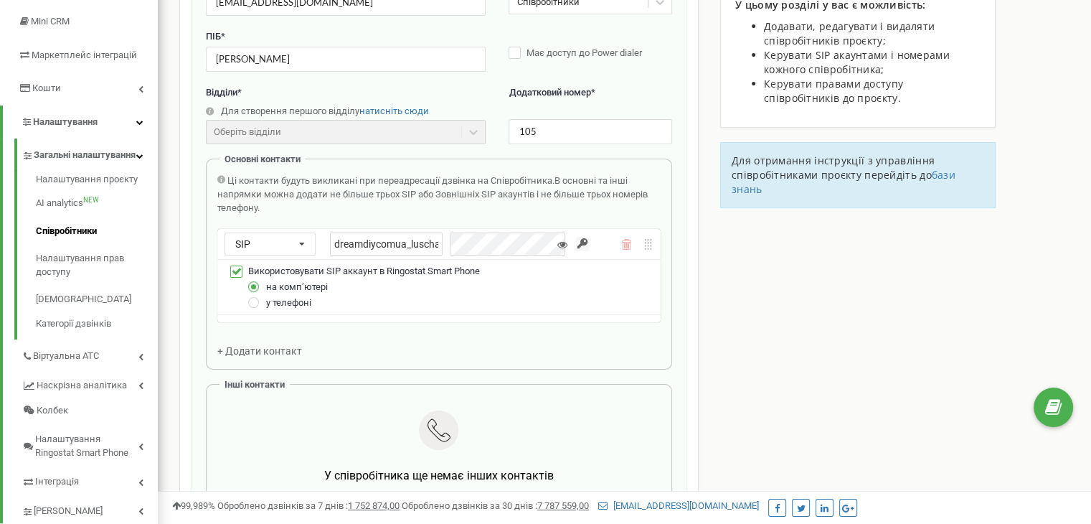
click at [466, 255] on div "SIP Номер телефону SIP Зовнішній SIP dreamdiycomua_luschan" at bounding box center [438, 244] width 443 height 30
type input "dreamdiycomua_luschan"
click at [565, 243] on icon at bounding box center [563, 245] width 10 height 10
click at [583, 240] on input "button" at bounding box center [582, 244] width 13 height 14
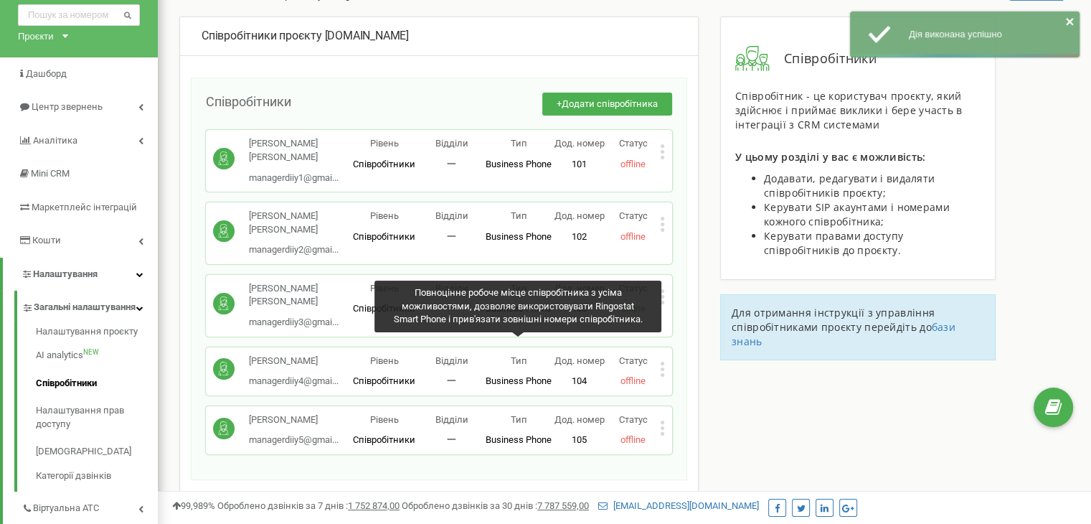
scroll to position [144, 0]
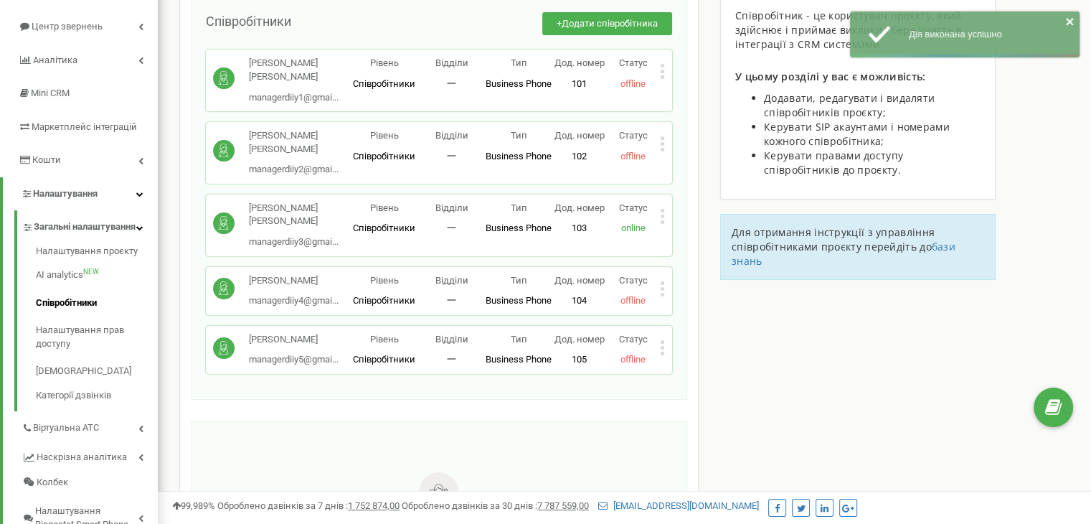
click at [660, 340] on icon at bounding box center [662, 347] width 5 height 15
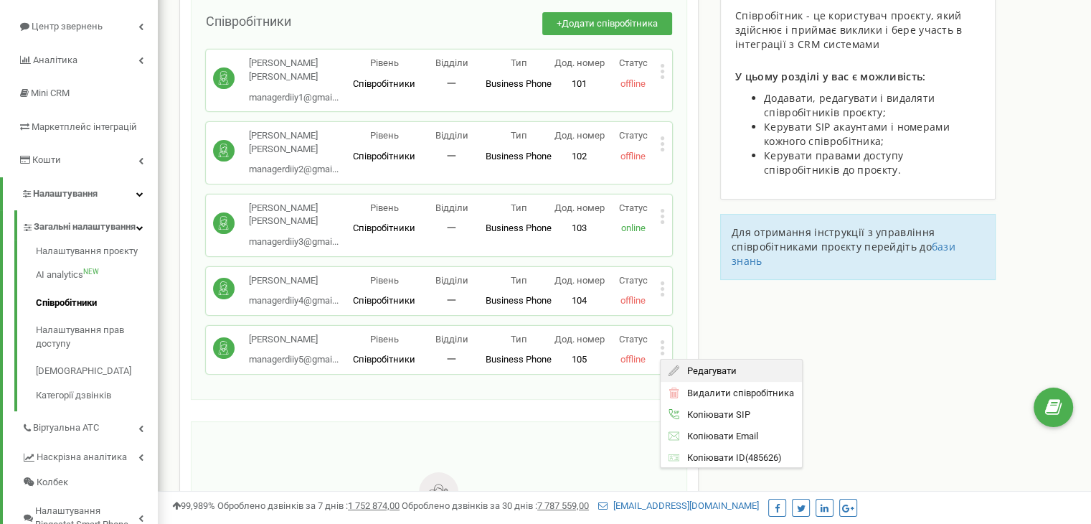
click at [679, 365] on icon at bounding box center [674, 370] width 11 height 11
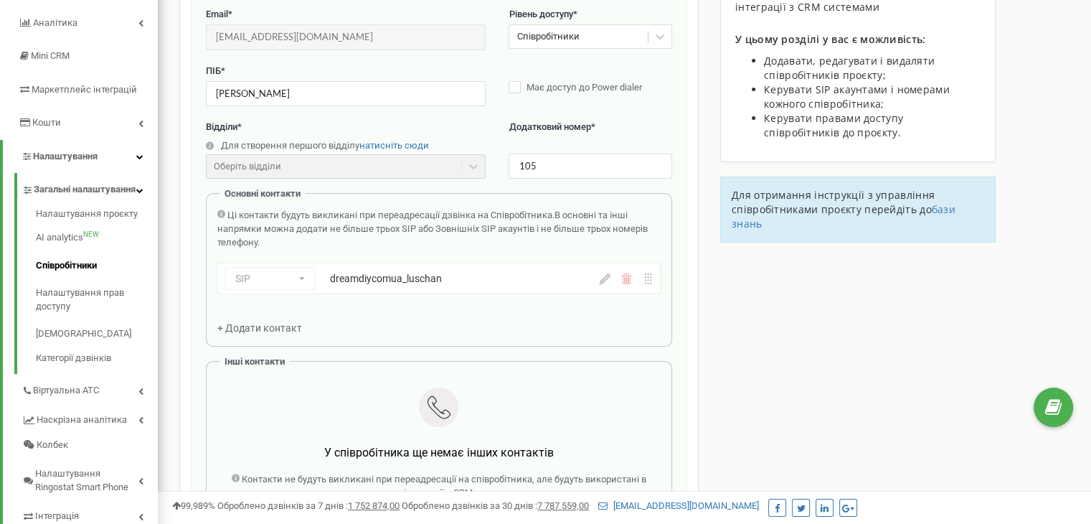
scroll to position [215, 0]
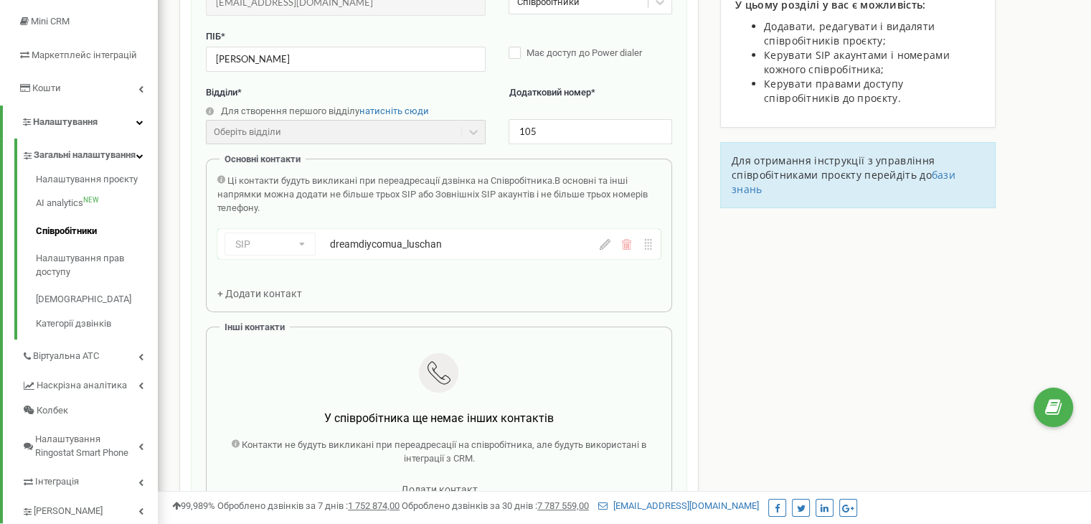
click at [264, 295] on span "+ Додати контакт" at bounding box center [259, 293] width 85 height 11
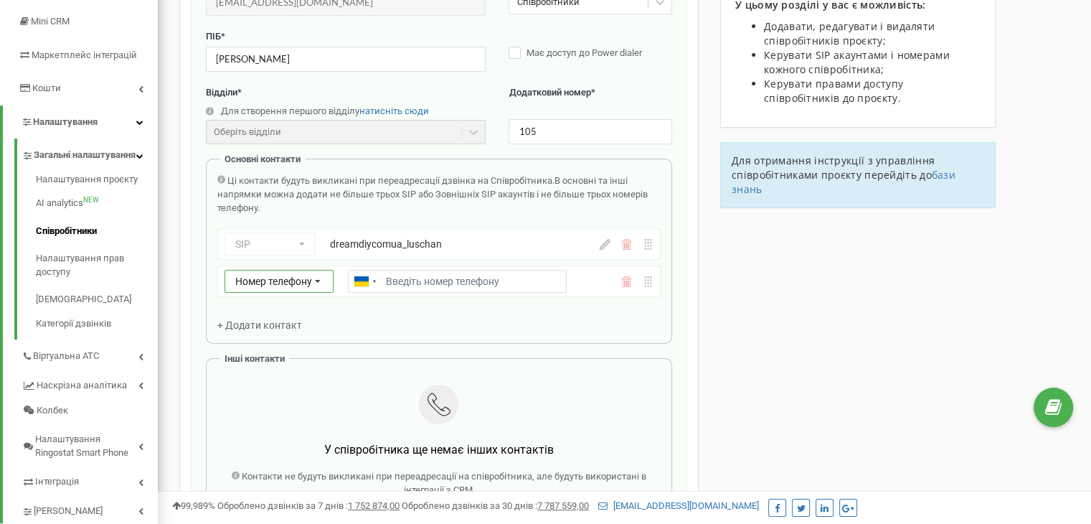
click at [263, 278] on span "Номер телефону" at bounding box center [273, 281] width 77 height 11
click at [276, 319] on div "SIP" at bounding box center [279, 323] width 108 height 21
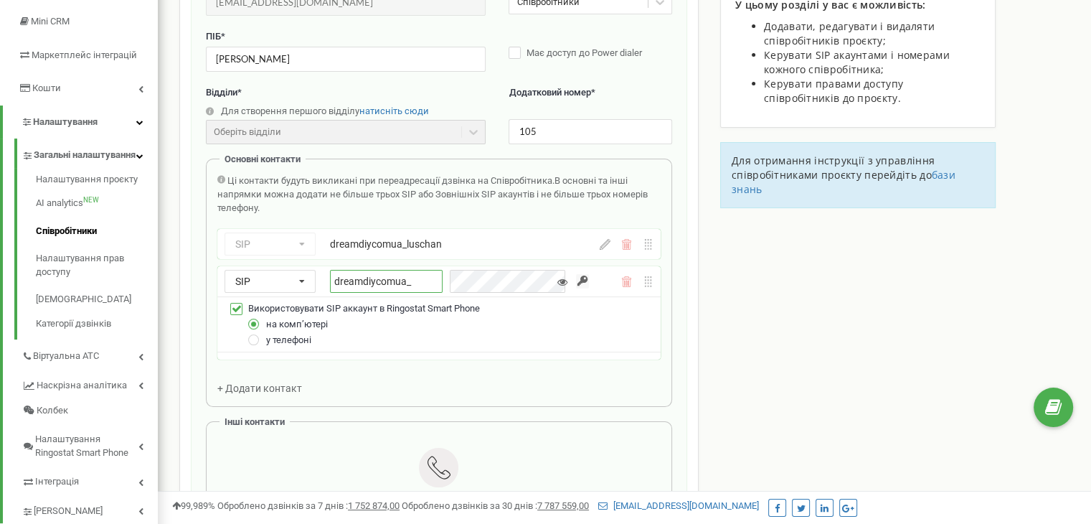
click at [422, 278] on input "dreamdiycomua_" at bounding box center [386, 281] width 113 height 23
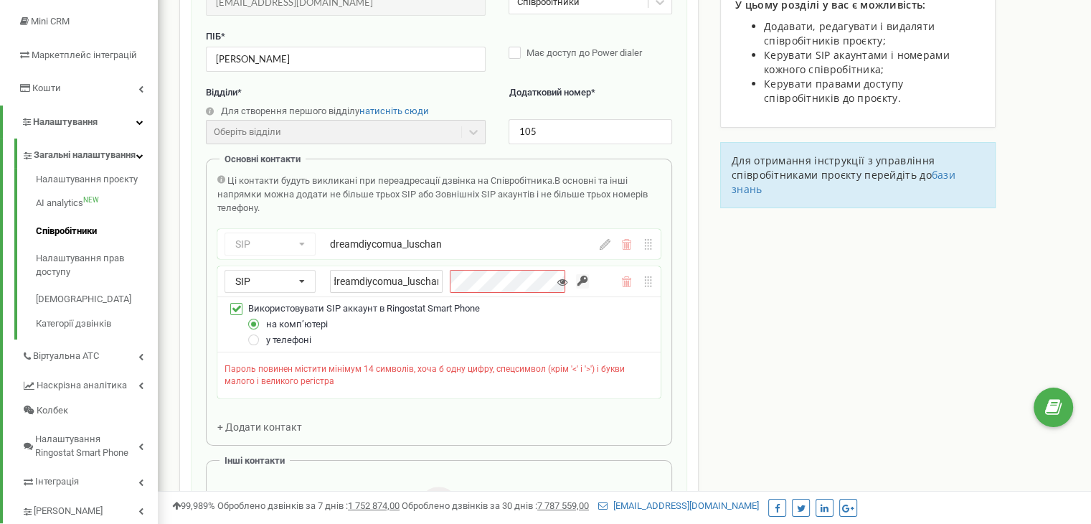
scroll to position [0, 0]
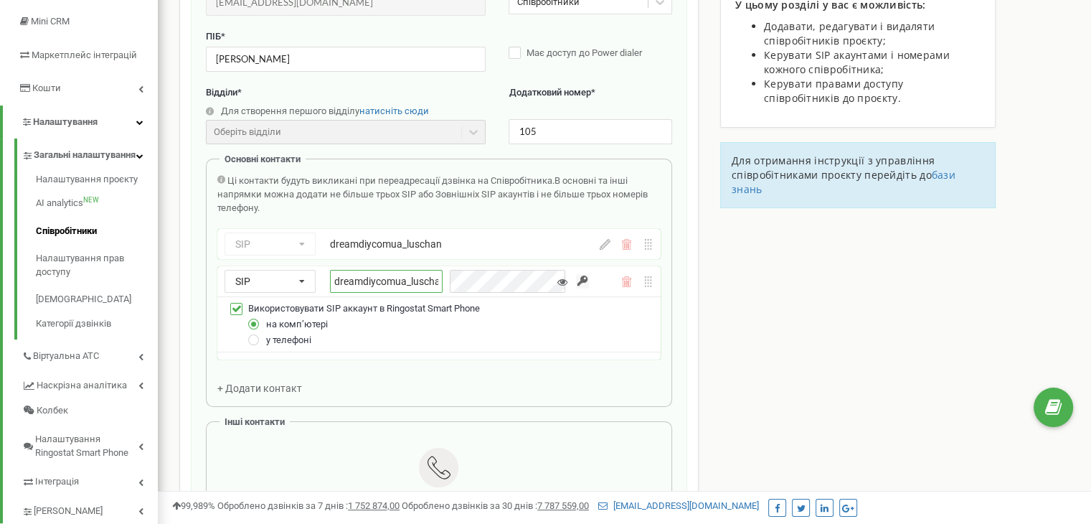
click at [443, 281] on input "dreamdiycomua_luschan_" at bounding box center [386, 281] width 113 height 23
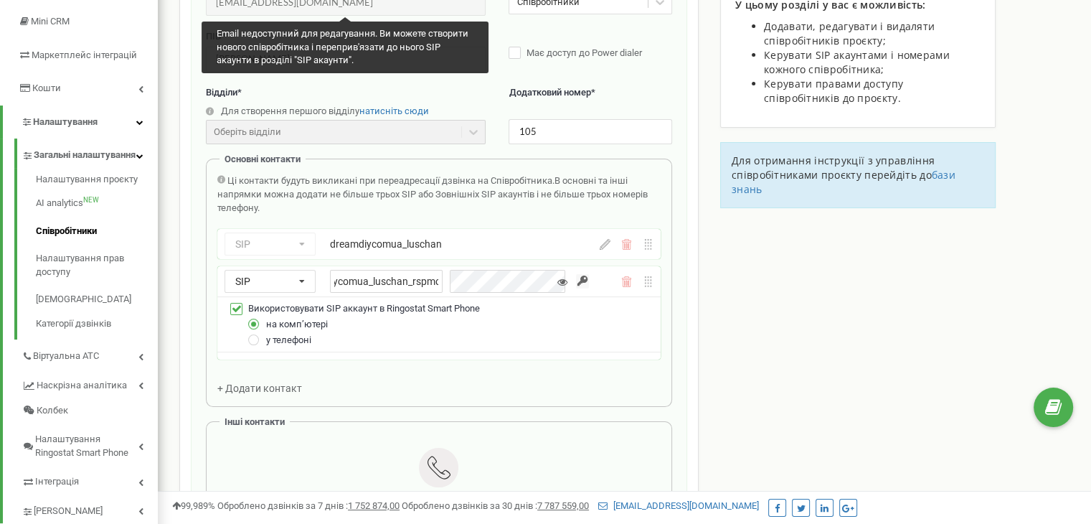
type input "dreamdiycomua_luschan_rspmob"
click at [253, 334] on label at bounding box center [254, 334] width 12 height 0
click at [0, 0] on input "у телефоні" at bounding box center [0, 0] width 0 height 0
click at [563, 283] on icon at bounding box center [563, 282] width 10 height 10
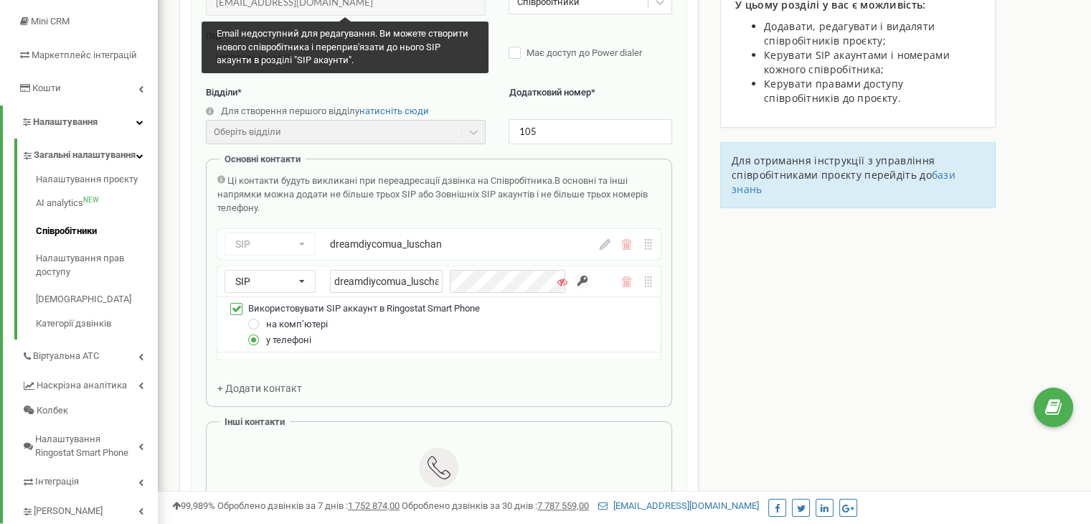
click at [588, 278] on input "button" at bounding box center [582, 281] width 13 height 14
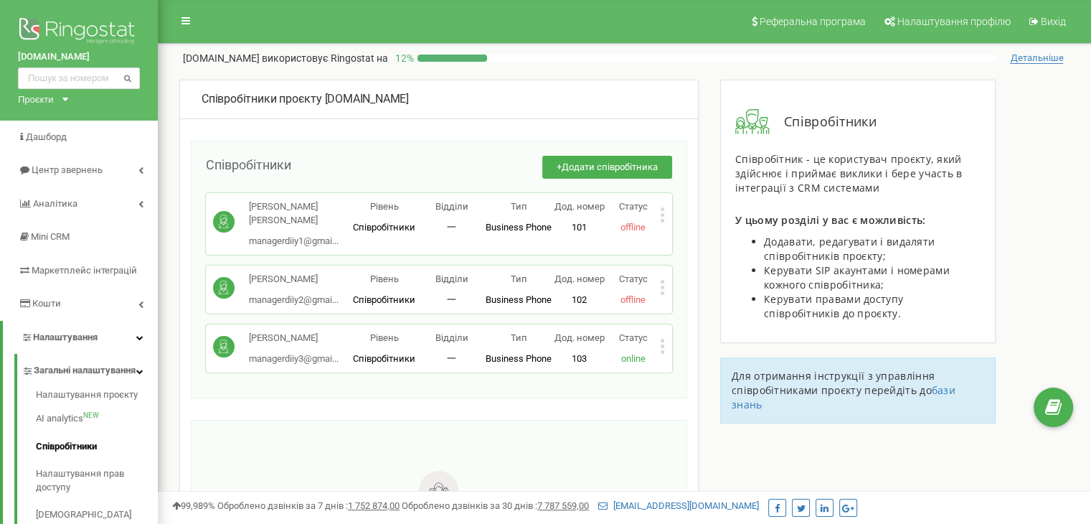
click at [660, 348] on icon at bounding box center [662, 346] width 5 height 15
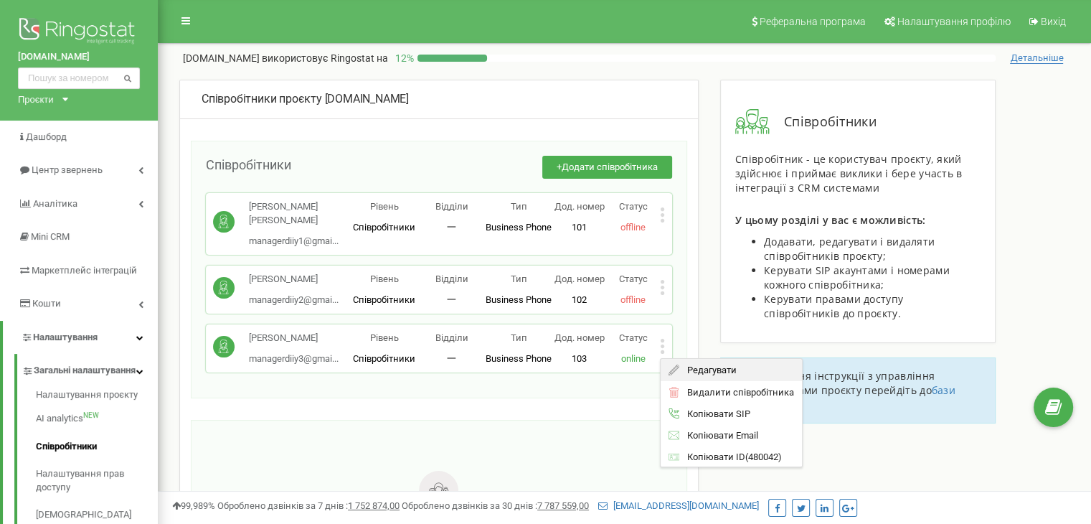
click at [717, 366] on span "Редагувати" at bounding box center [707, 369] width 57 height 9
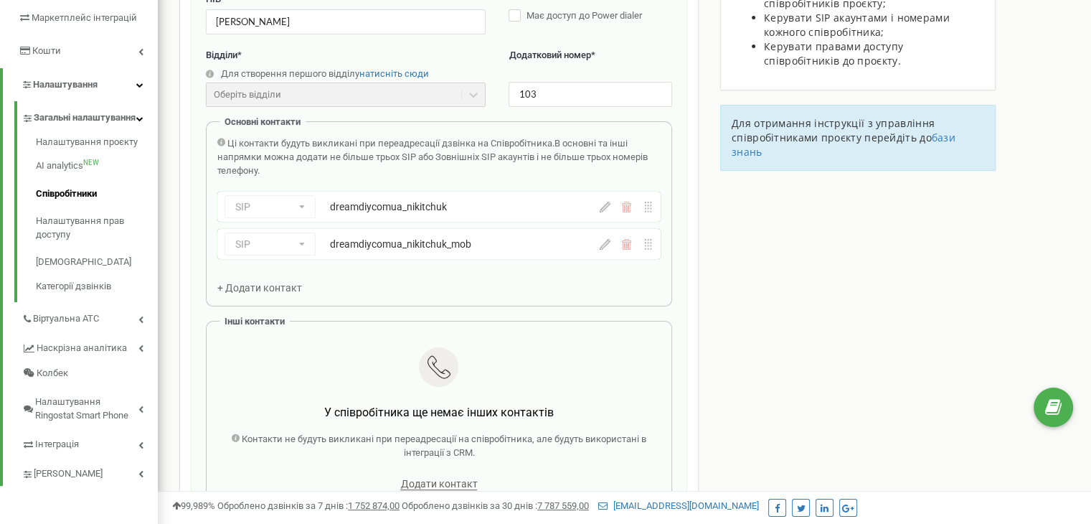
scroll to position [287, 0]
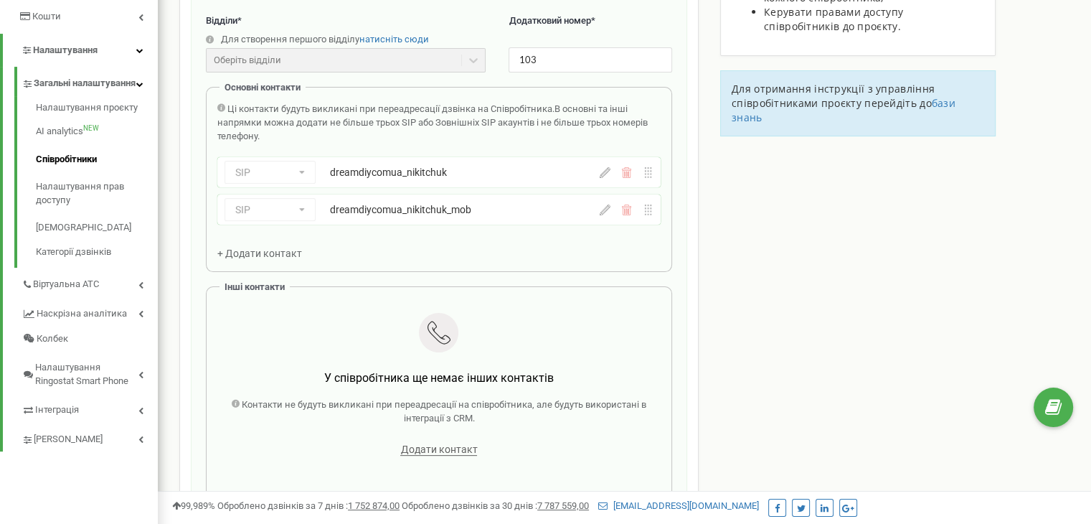
click at [599, 207] on div "SIP Номер телефону SIP Зовнішній SIP dreamdiycomua_nikitchuk_mob" at bounding box center [438, 209] width 443 height 30
click at [606, 210] on icon at bounding box center [605, 209] width 11 height 11
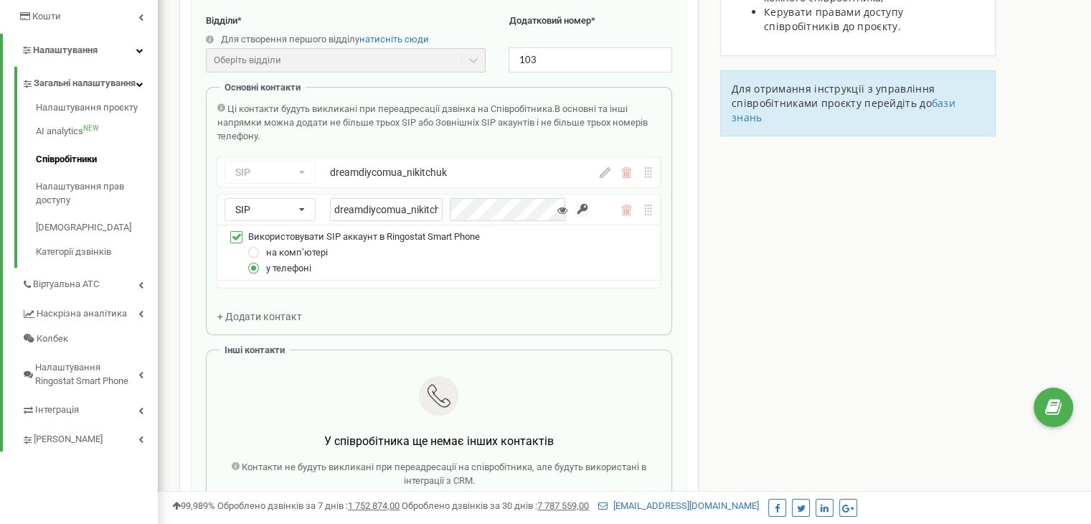
click at [683, 230] on div "Редагування співробітника Email * [EMAIL_ADDRESS][DOMAIN_NAME] Email недоступни…" at bounding box center [439, 235] width 497 height 763
click at [428, 271] on div "у телефоні" at bounding box center [448, 268] width 411 height 16
click at [647, 202] on div "SIP Номер телефону SIP Зовнішній SIP dreamdiycomua_nikitchuk_mob" at bounding box center [438, 209] width 443 height 30
click at [563, 174] on div "SIP Номер телефону SIP Зовнішній SIP dreamdiycomua_nikitchuk" at bounding box center [407, 172] width 365 height 23
click at [606, 171] on icon at bounding box center [605, 172] width 11 height 11
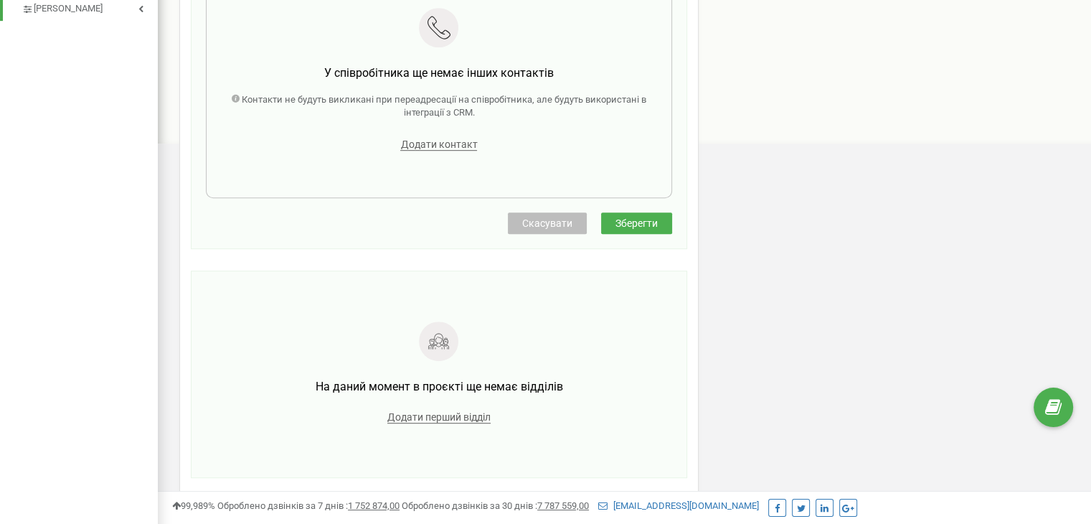
click at [570, 227] on button "Скасувати" at bounding box center [547, 223] width 79 height 22
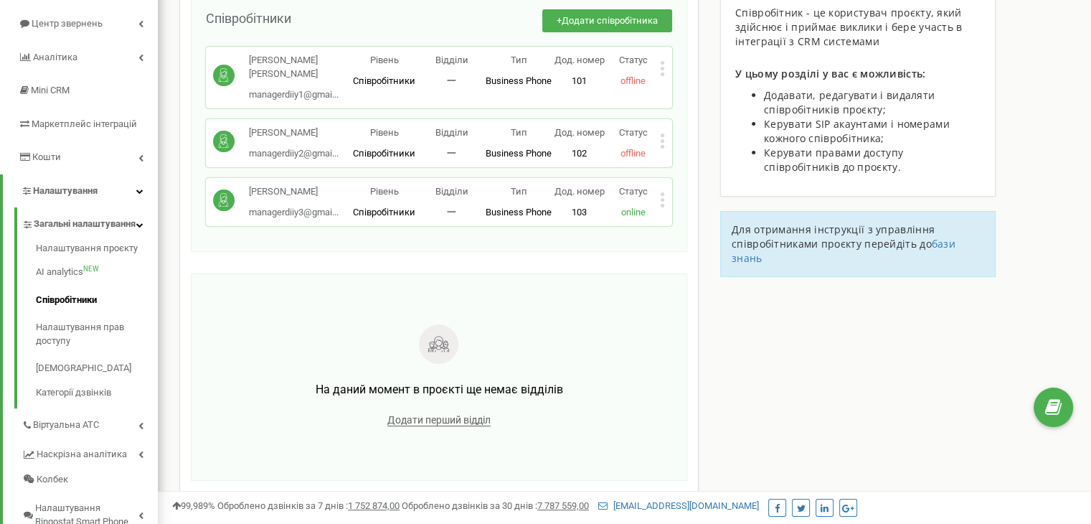
scroll to position [50, 0]
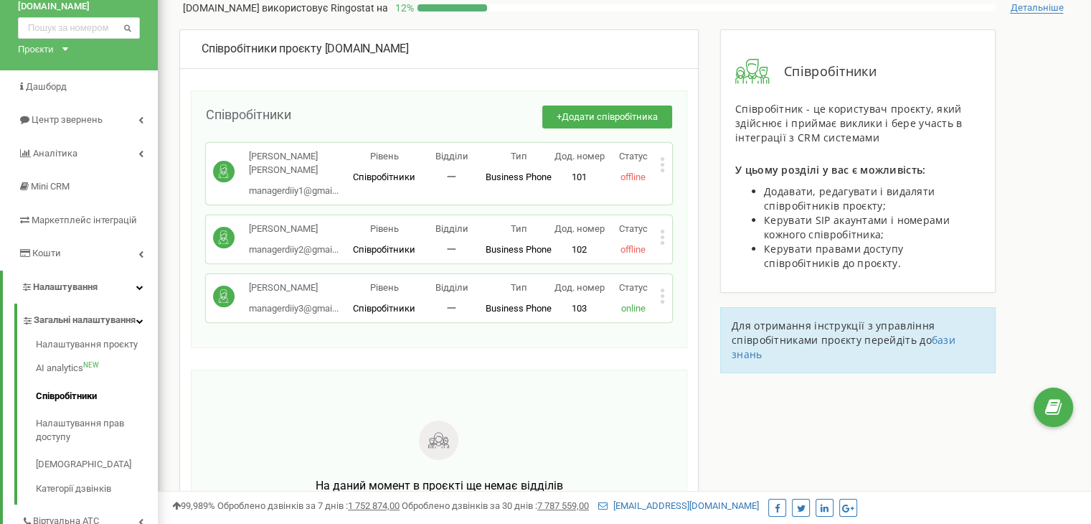
click at [325, 285] on p "[PERSON_NAME]" at bounding box center [294, 288] width 90 height 14
click at [663, 237] on icon at bounding box center [663, 237] width 4 height 4
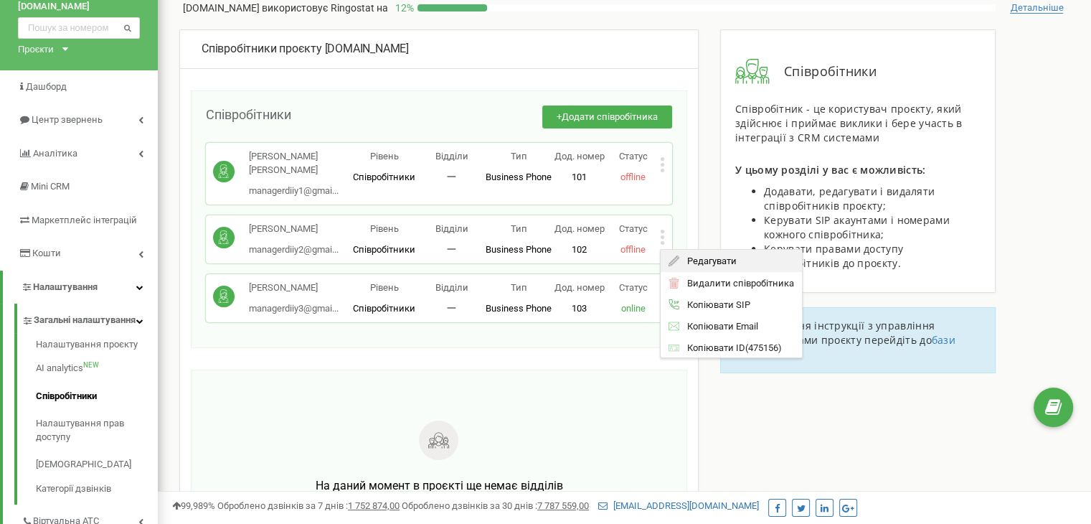
click at [683, 256] on span "Редагувати" at bounding box center [707, 260] width 57 height 9
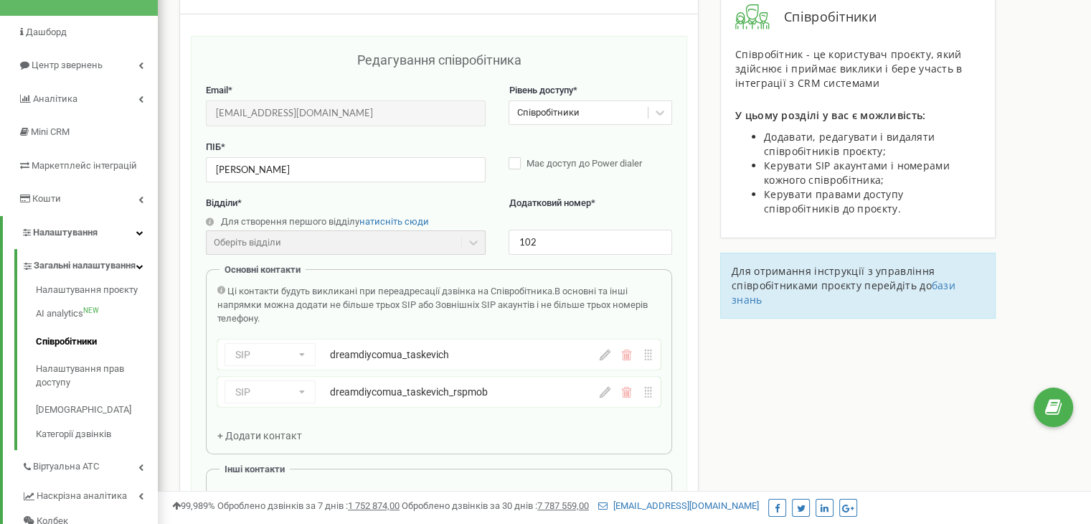
scroll to position [144, 0]
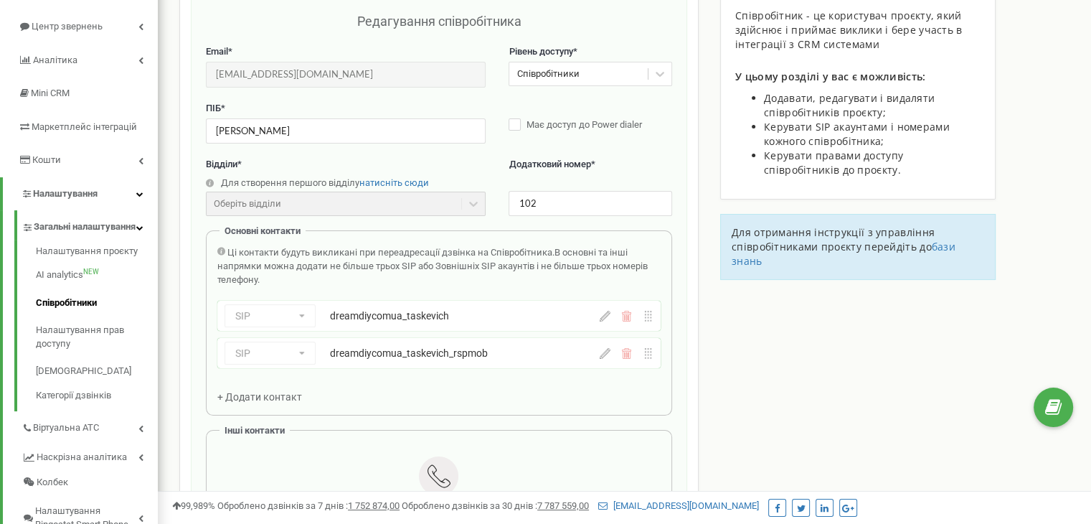
click at [602, 354] on icon at bounding box center [605, 353] width 11 height 11
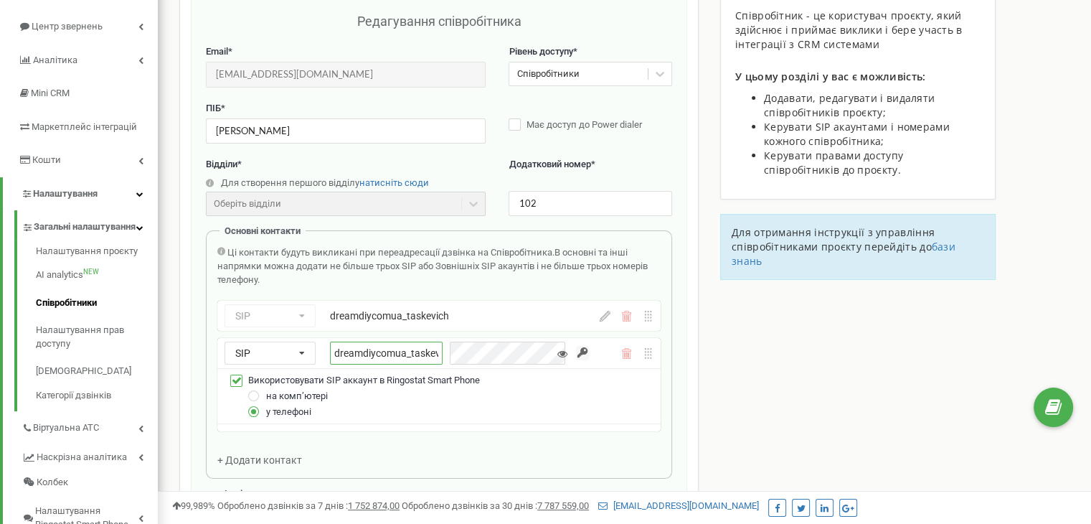
click at [443, 352] on input "dreamdiycomua_taskevich_rspmob" at bounding box center [386, 353] width 113 height 23
drag, startPoint x: 446, startPoint y: 351, endPoint x: 411, endPoint y: 354, distance: 34.6
click at [411, 354] on input "dreamdiycomua_taskevich_rspmob" at bounding box center [386, 353] width 113 height 23
